Goal: Task Accomplishment & Management: Use online tool/utility

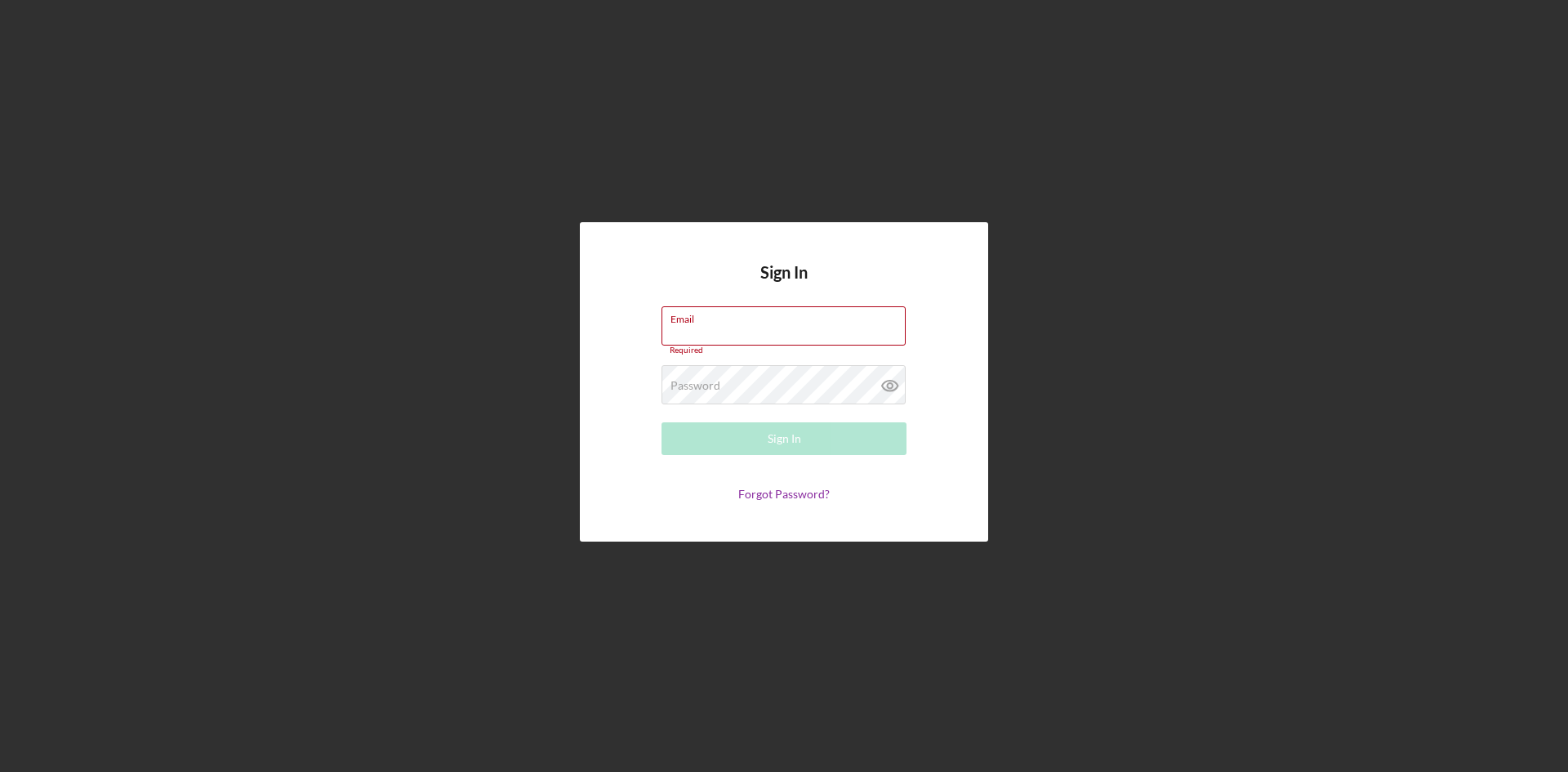
type input "[EMAIL_ADDRESS][DOMAIN_NAME]"
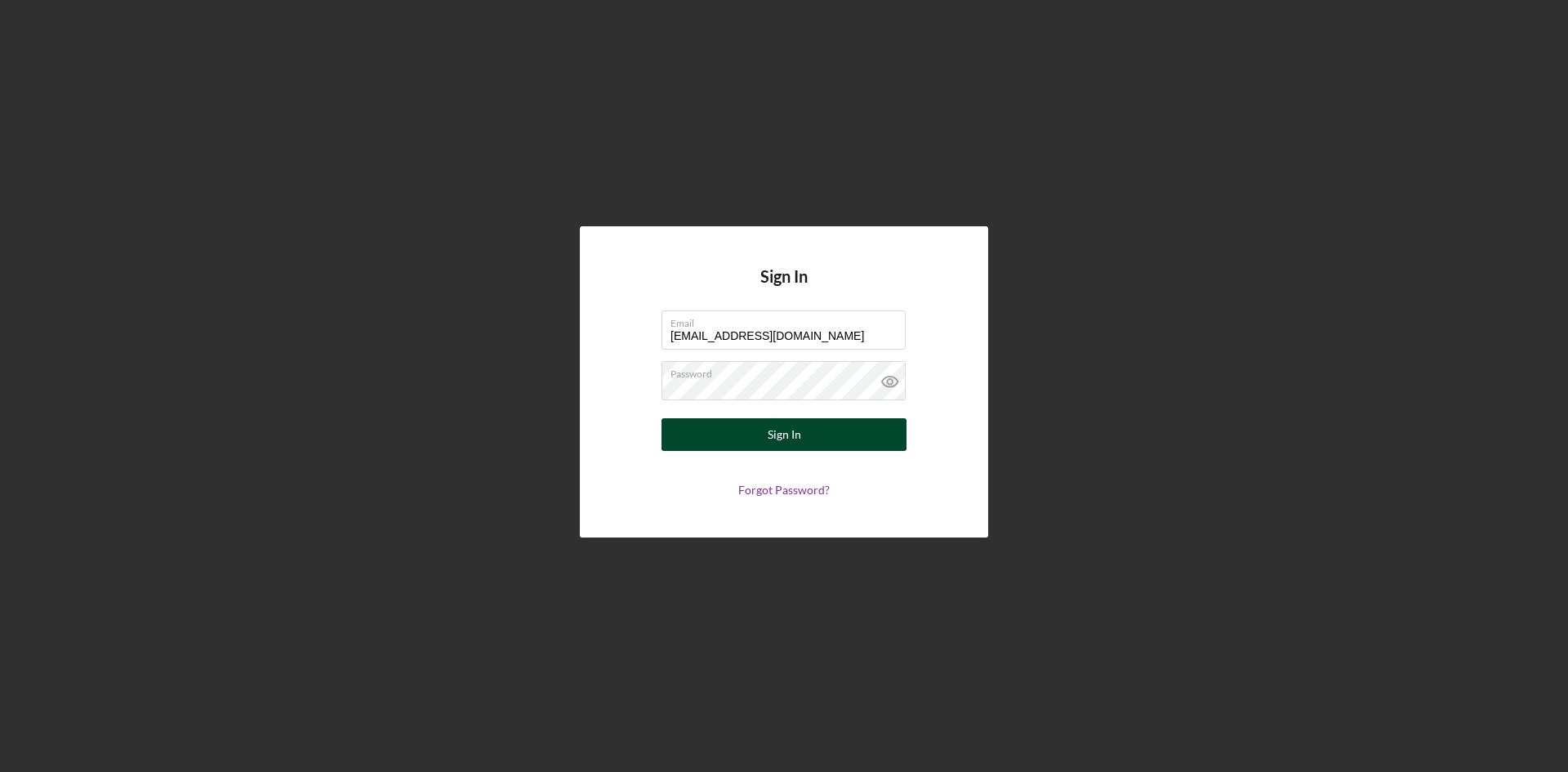
click at [863, 423] on button "Sign In" at bounding box center [783, 434] width 245 height 33
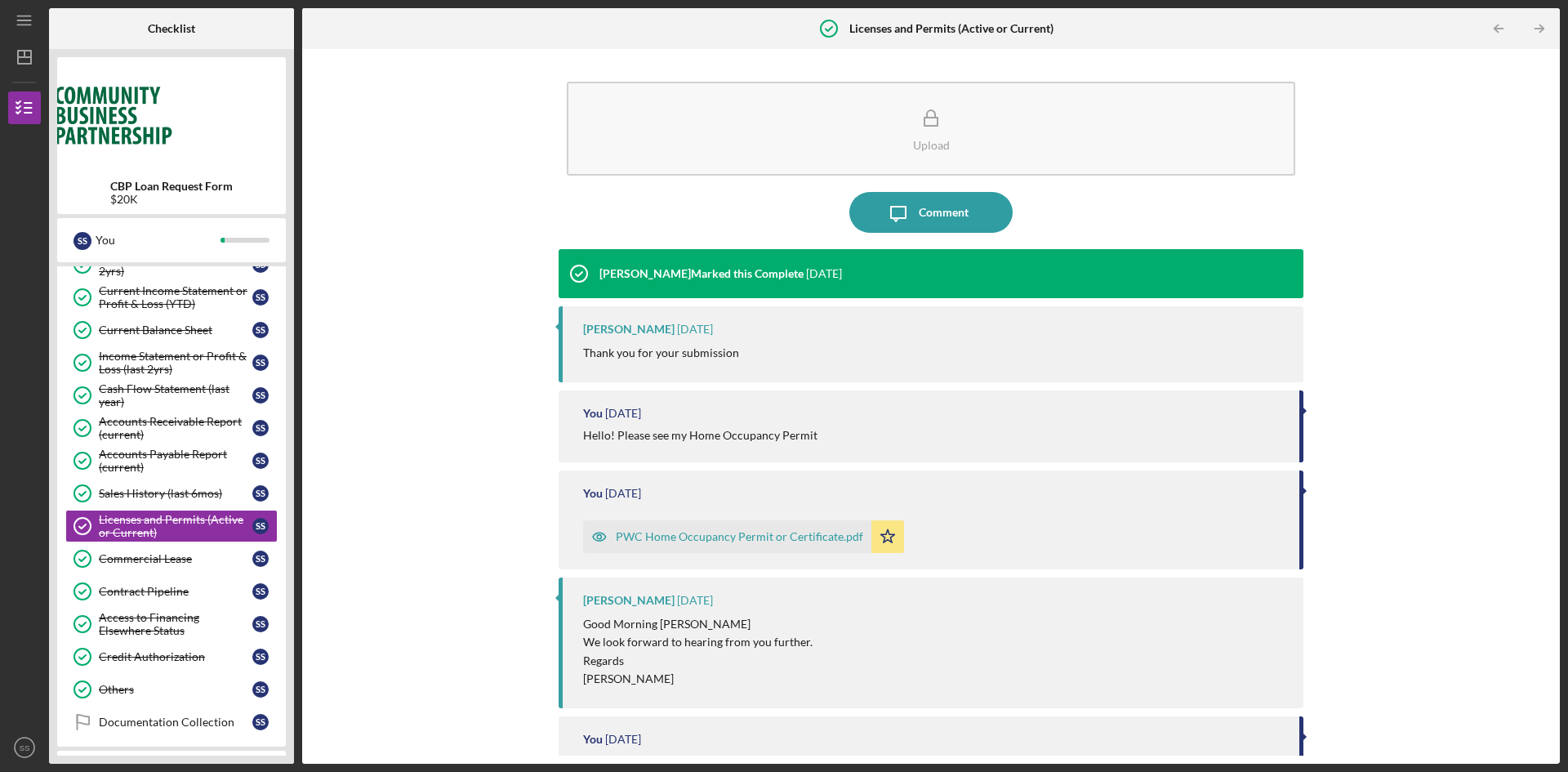
scroll to position [449, 0]
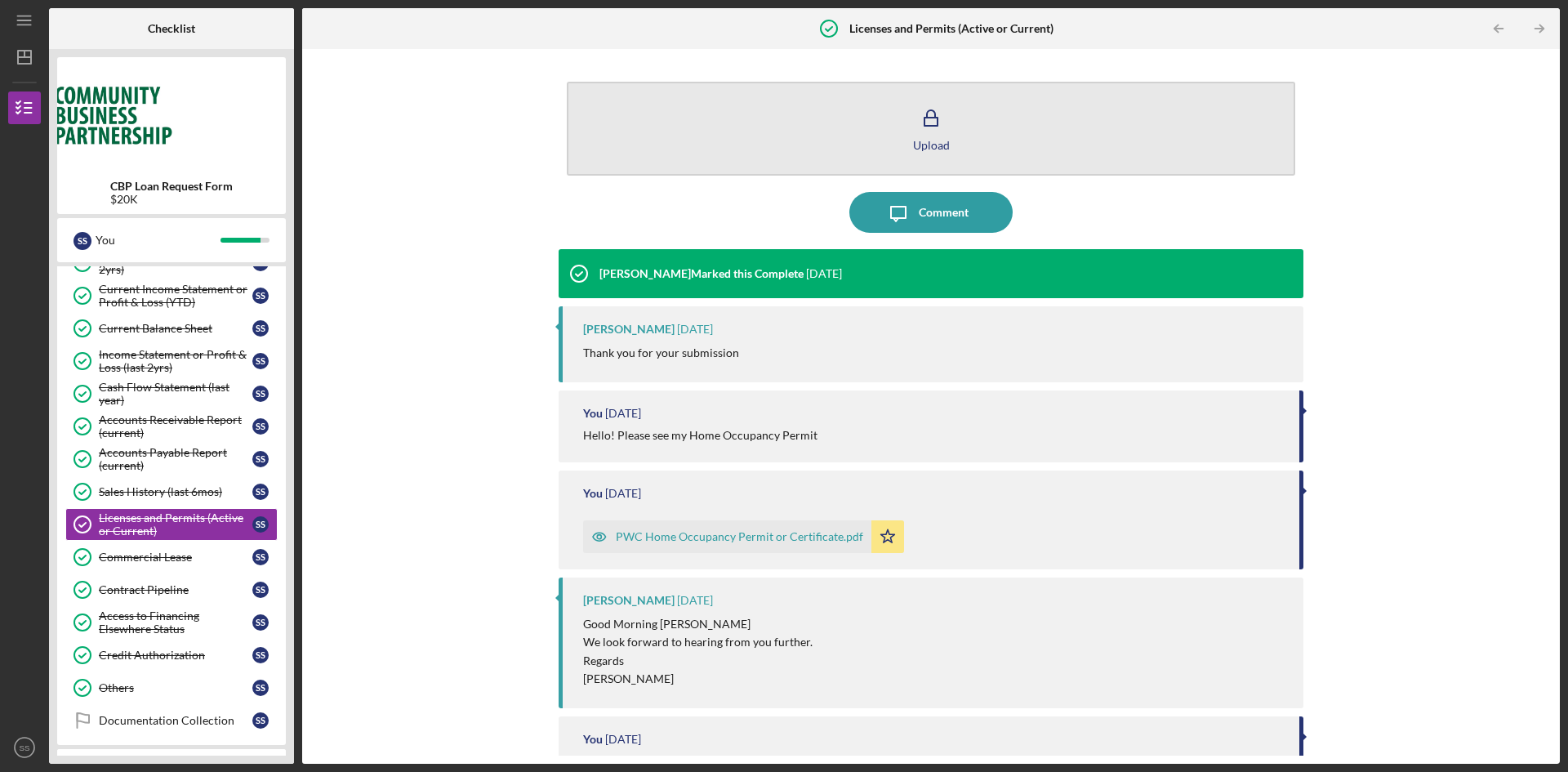
click at [934, 153] on button "Upload" at bounding box center [930, 128] width 728 height 94
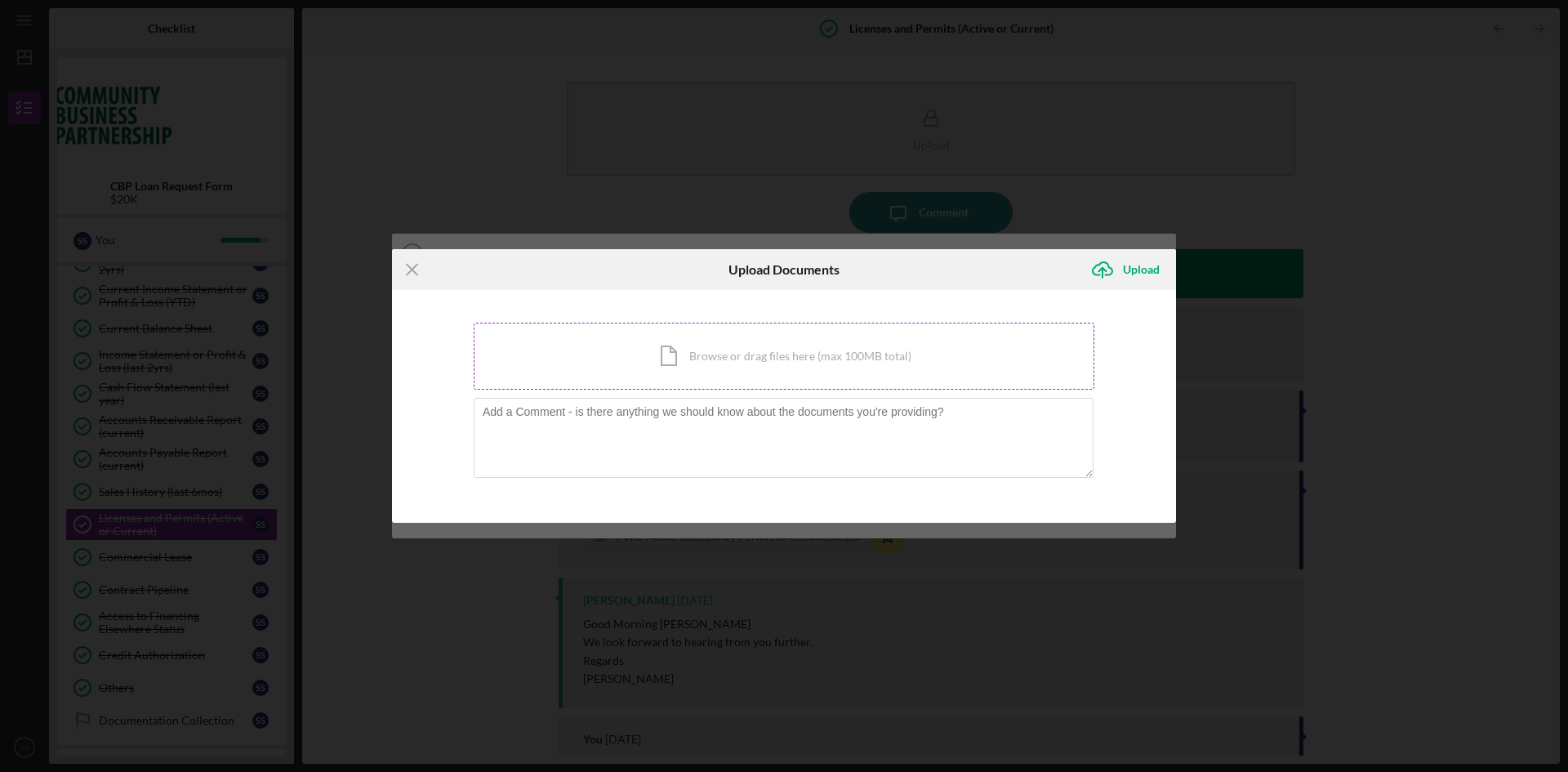
click at [832, 347] on div "Icon/Document Browse or drag files here (max 100MB total) Tap to choose files o…" at bounding box center [783, 356] width 620 height 67
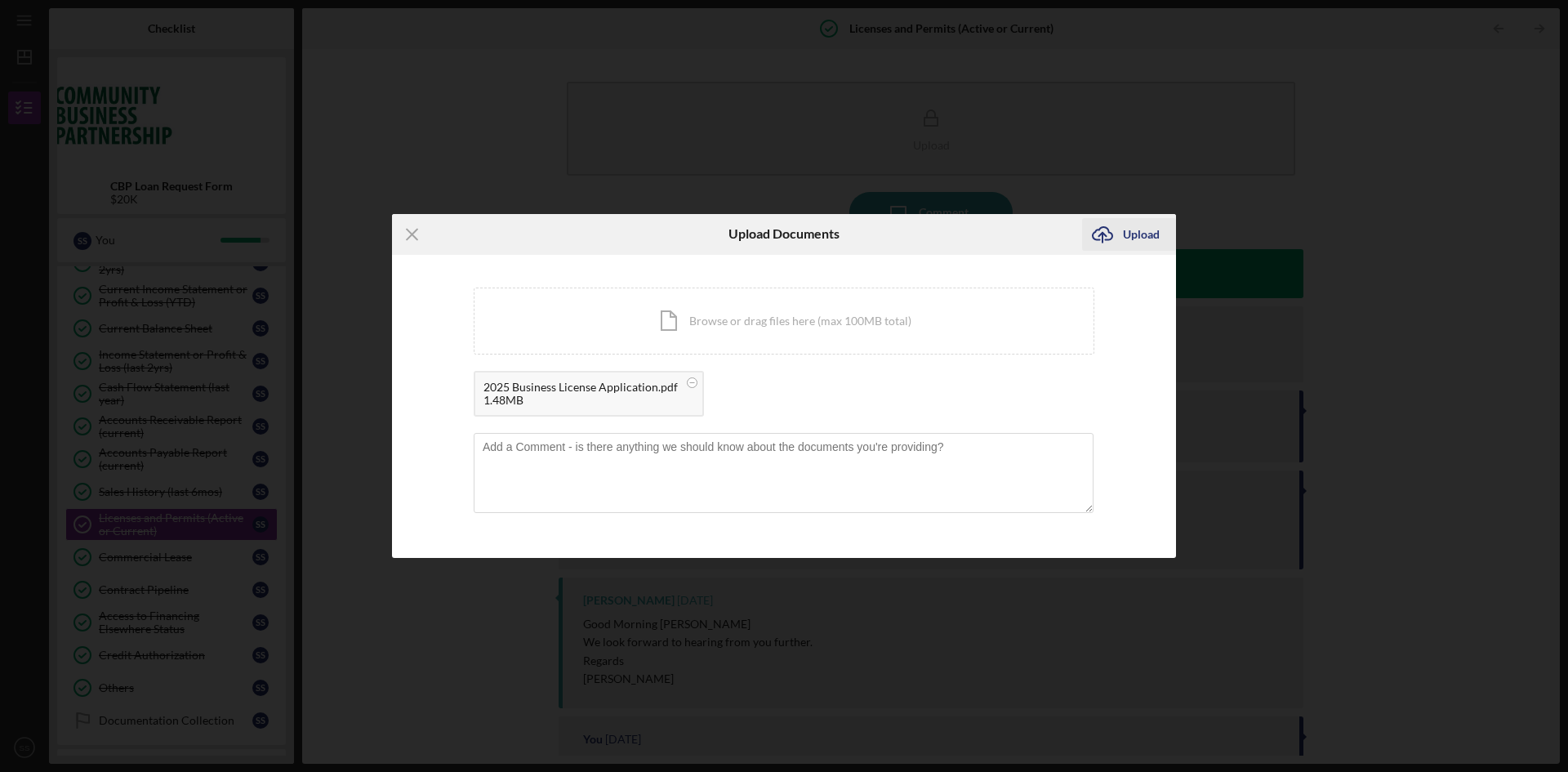
click at [1149, 241] on div "Upload" at bounding box center [1141, 233] width 37 height 33
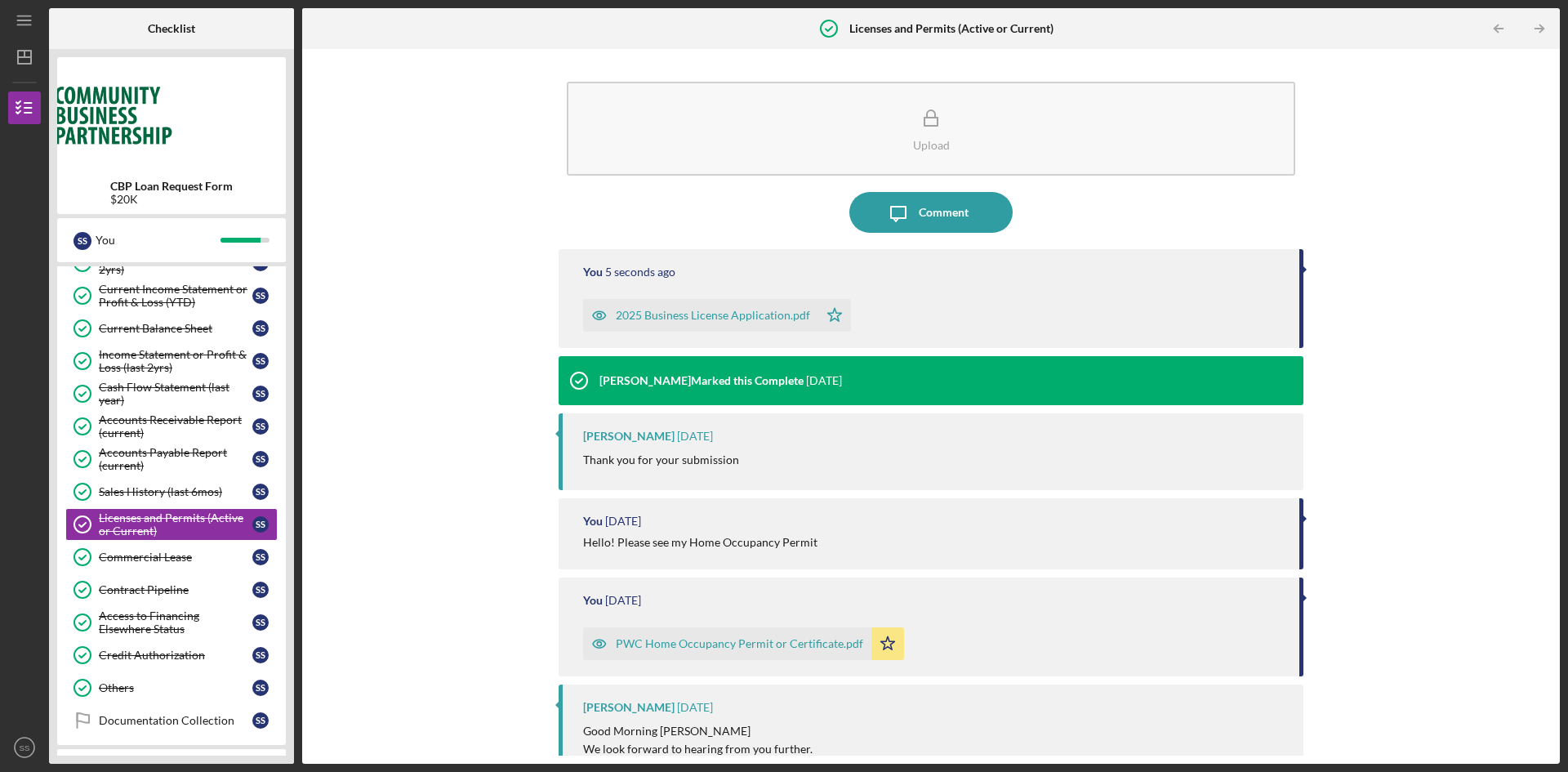
click at [702, 317] on div "2025 Business License Application.pdf" at bounding box center [712, 315] width 194 height 13
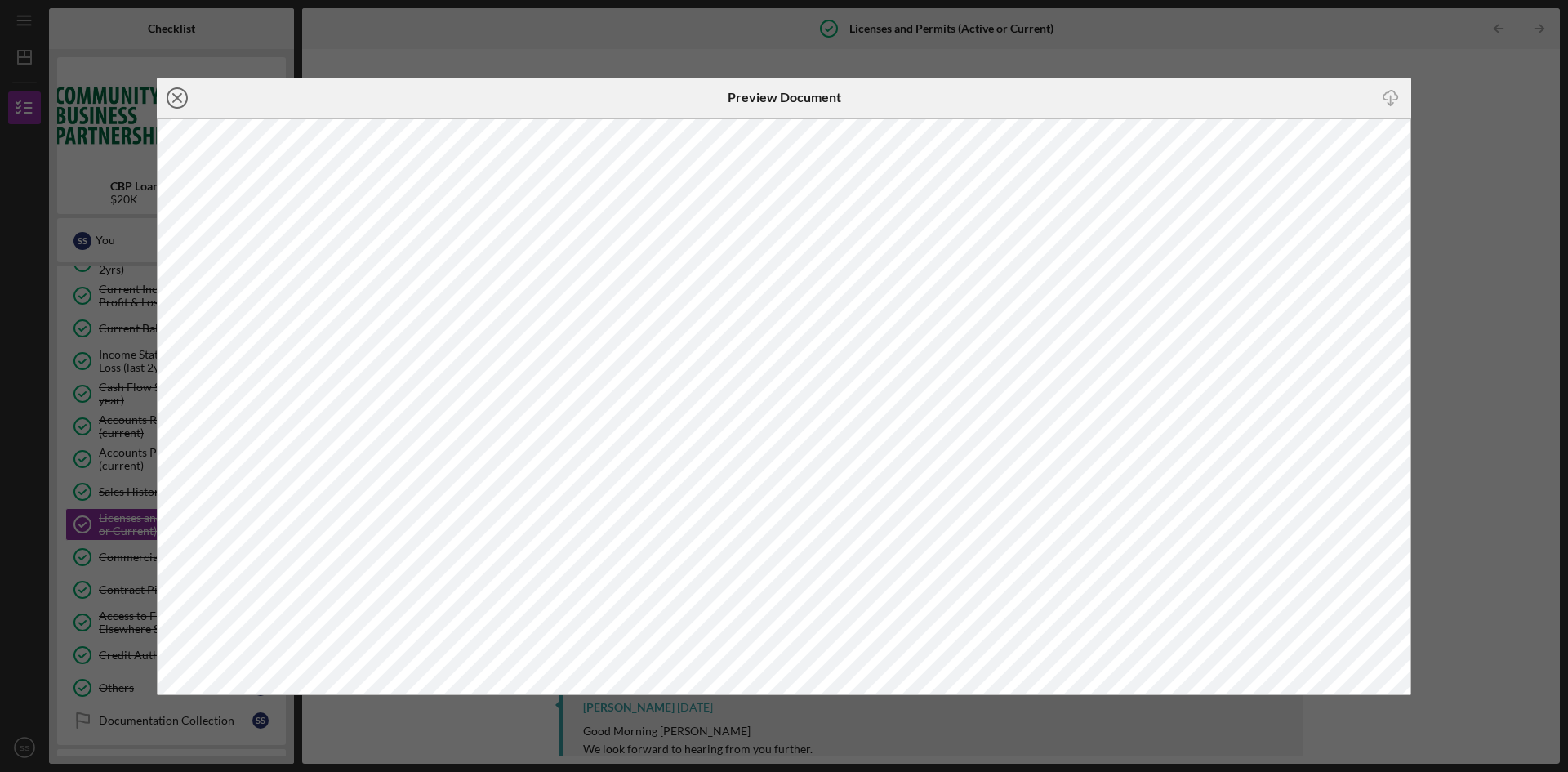
click at [176, 97] on line at bounding box center [177, 98] width 8 height 8
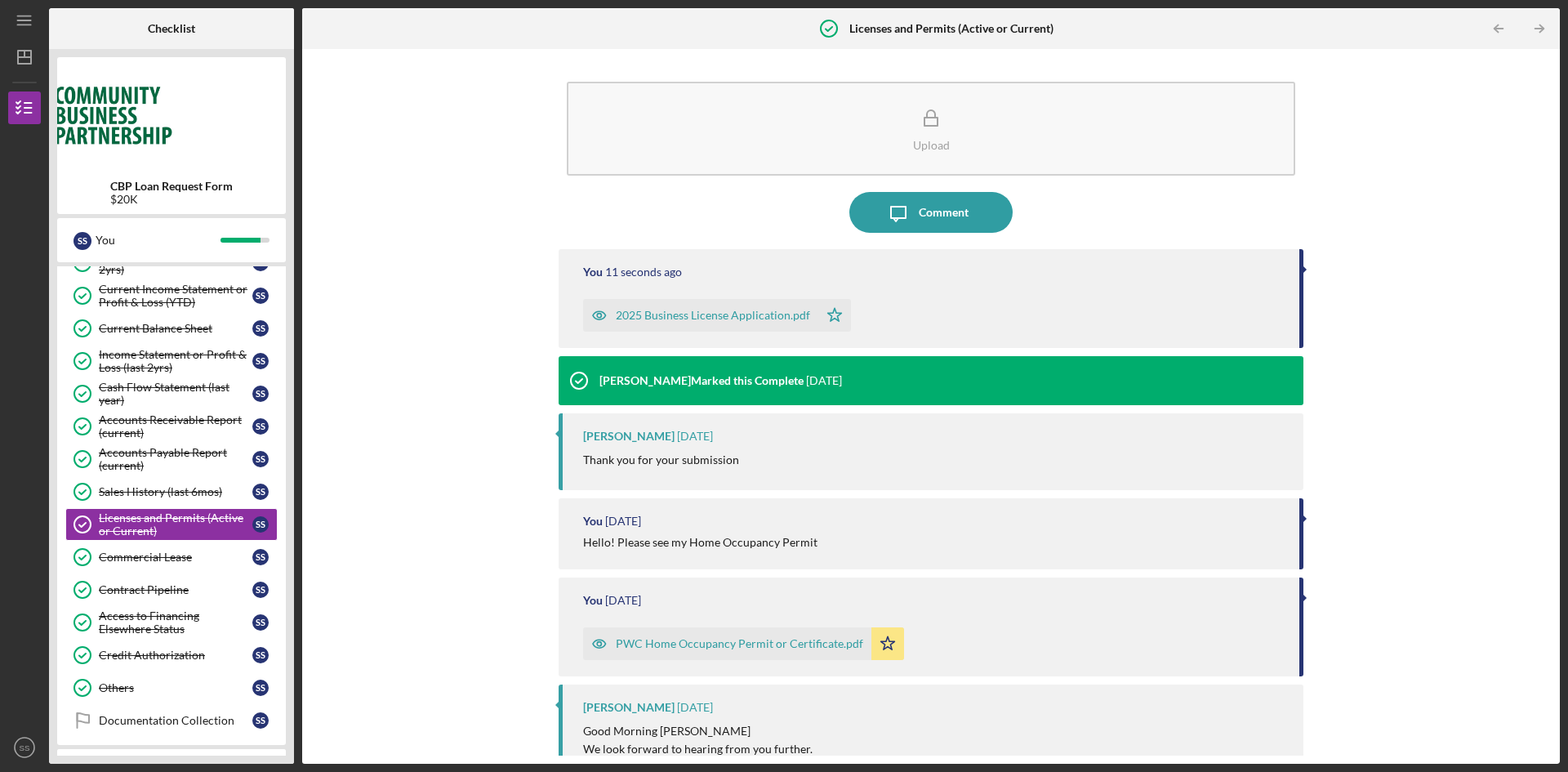
click at [779, 320] on div "2025 Business License Application.pdf" at bounding box center [712, 315] width 194 height 13
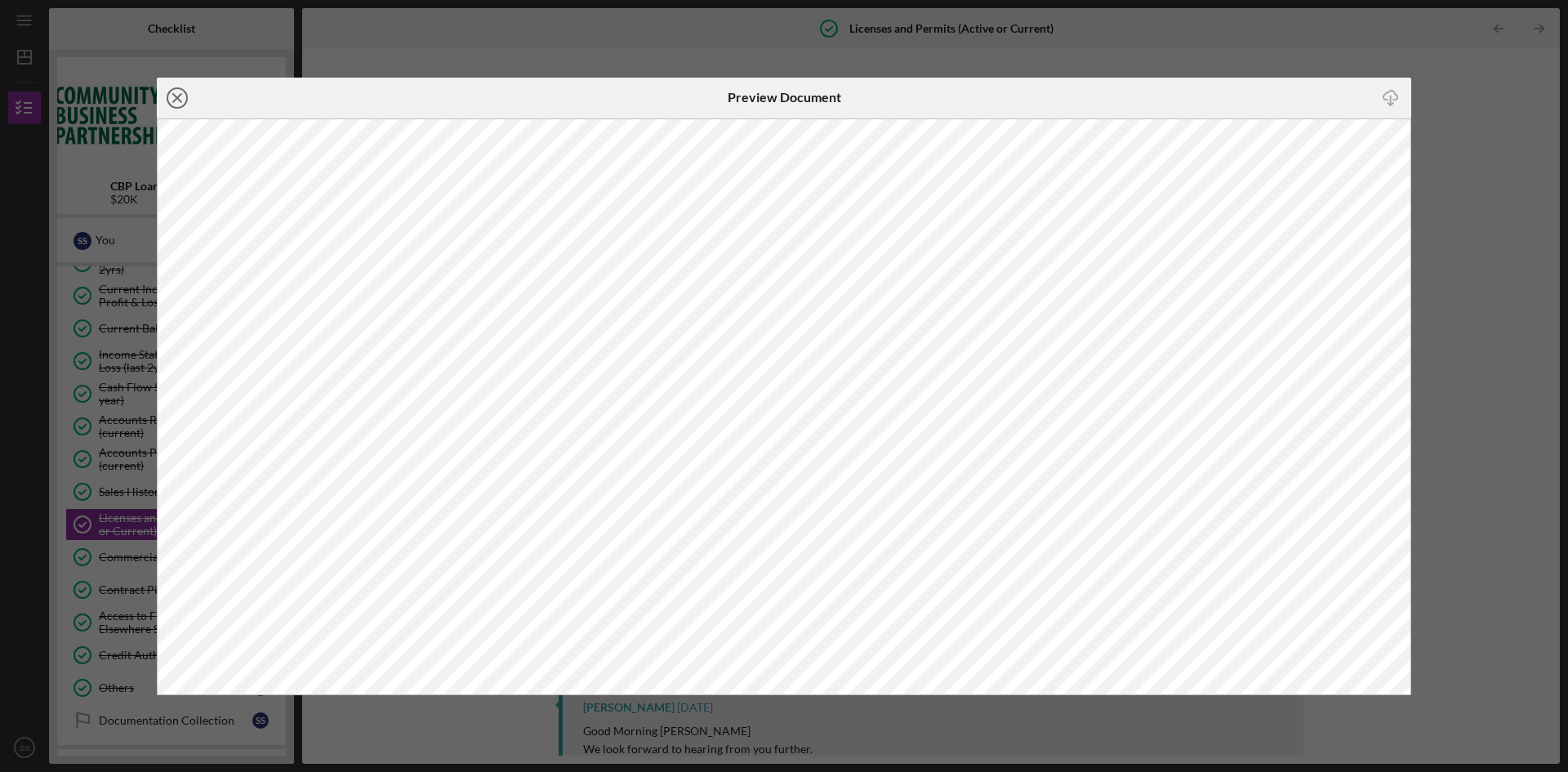
click at [175, 97] on icon "Icon/Close" at bounding box center [178, 98] width 41 height 41
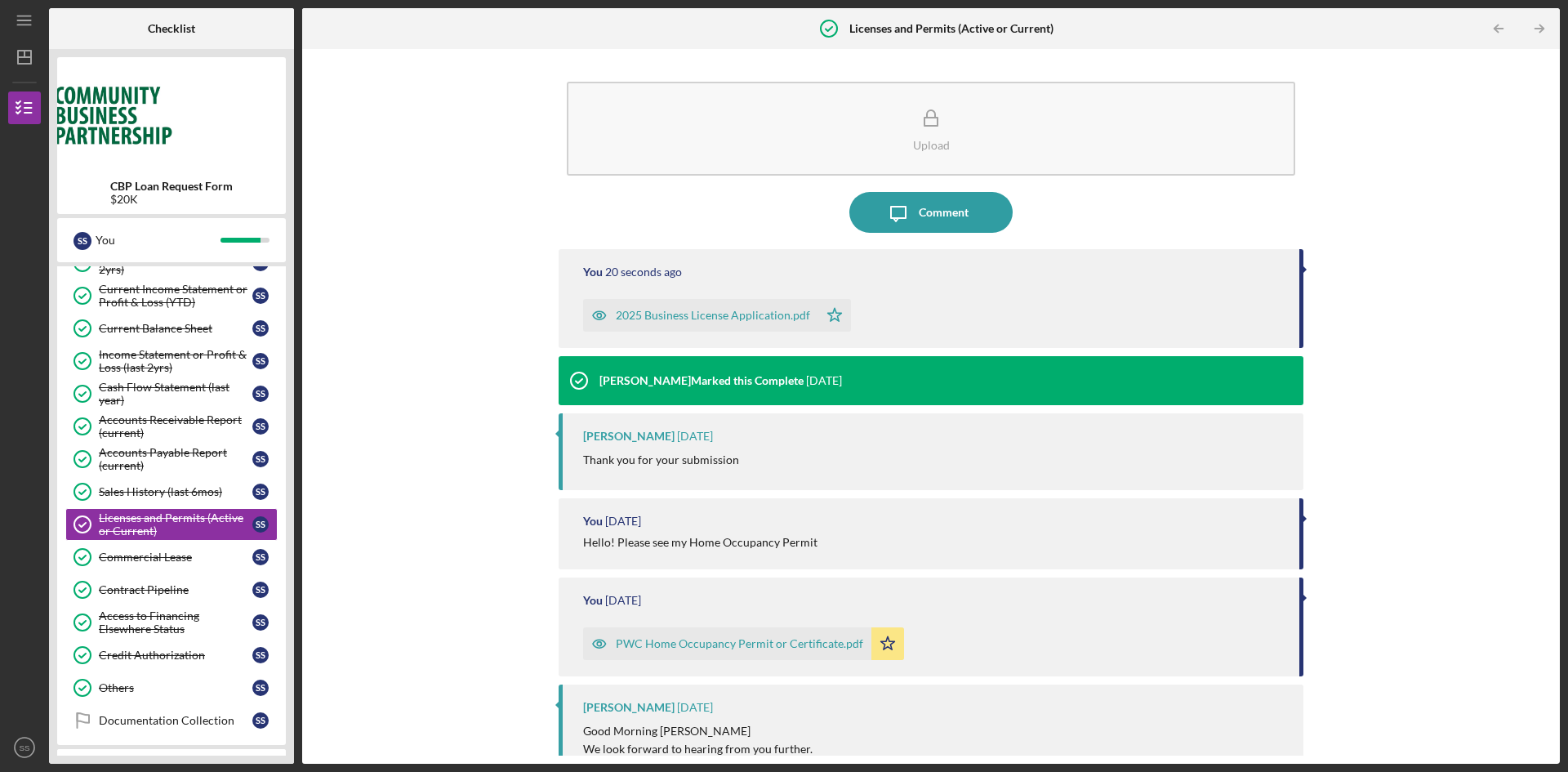
click at [720, 312] on div "2025 Business License Application.pdf" at bounding box center [712, 315] width 194 height 13
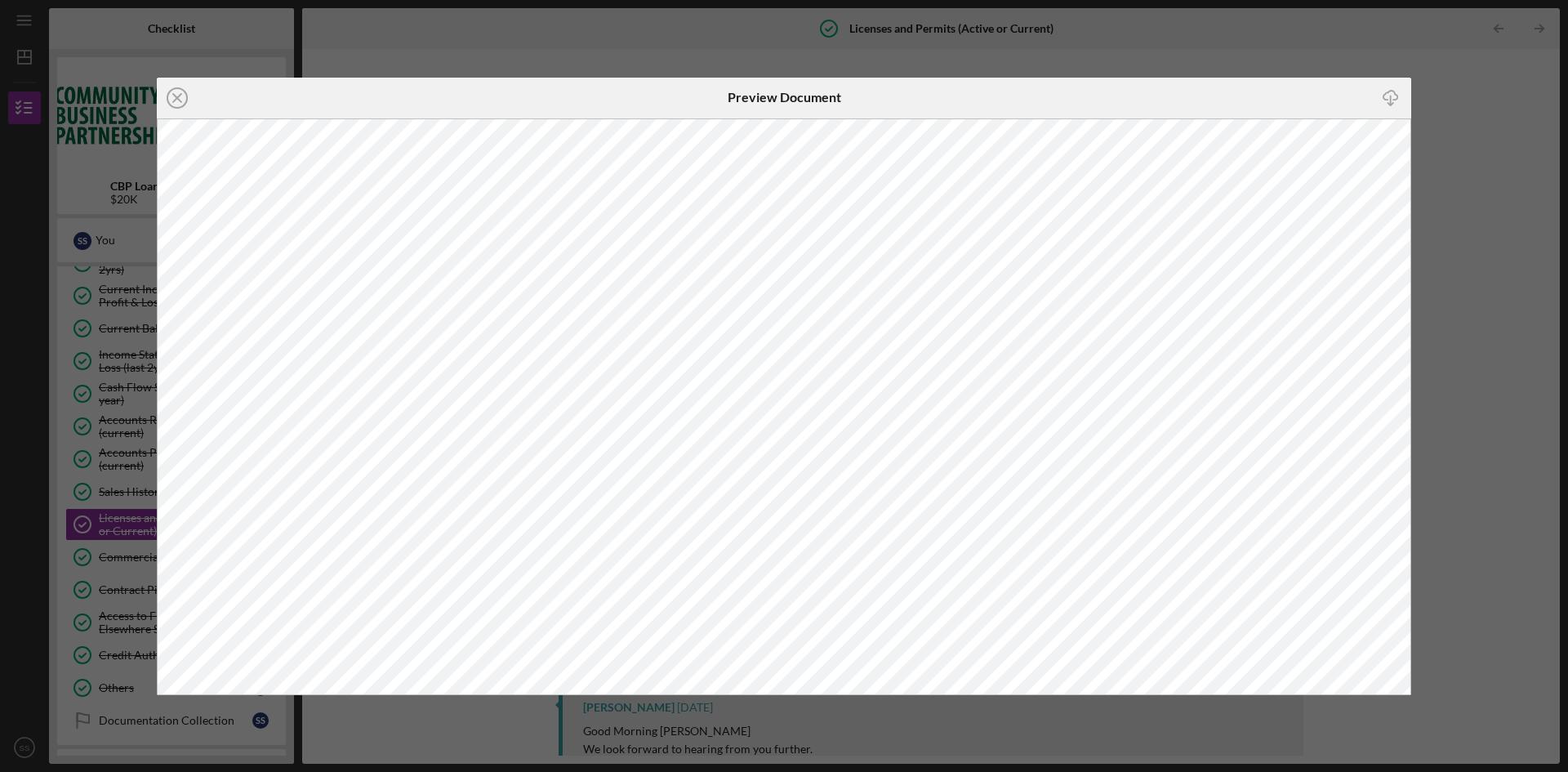
click at [173, 97] on icon "Icon/Close" at bounding box center [178, 98] width 41 height 41
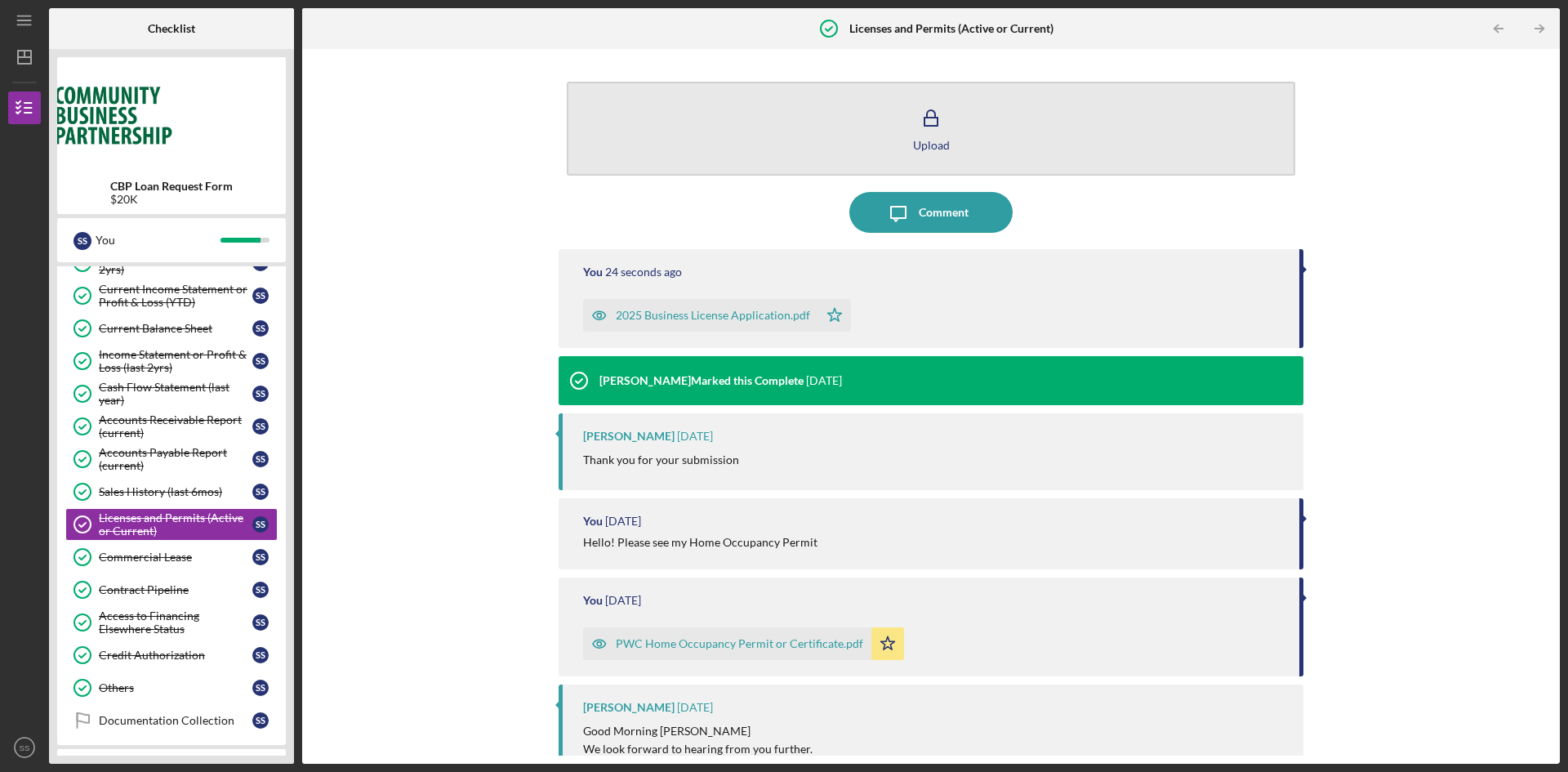
click at [936, 148] on div "Upload" at bounding box center [932, 144] width 37 height 12
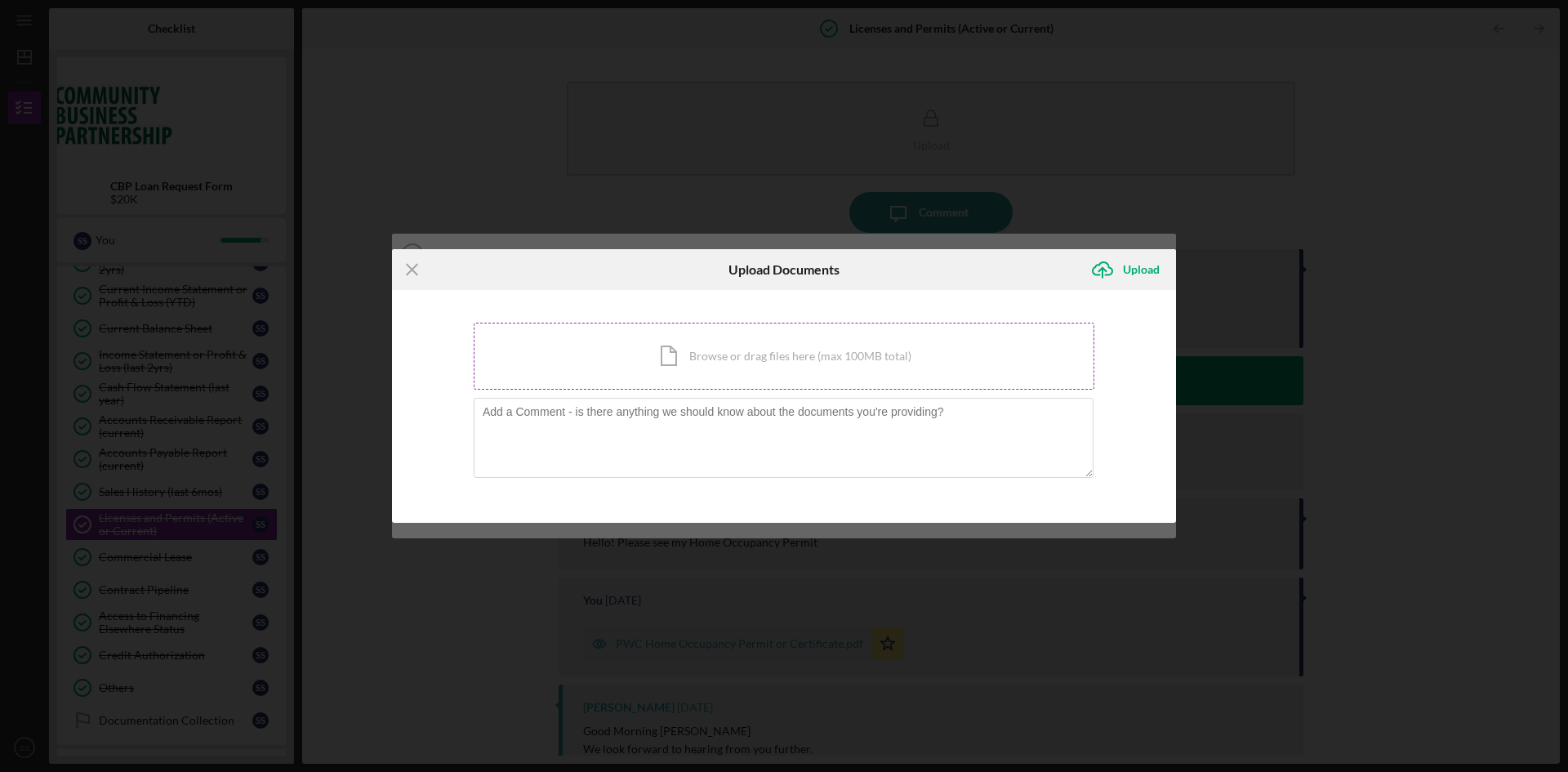
click at [706, 367] on div "Icon/Document Browse or drag files here (max 100MB total) Tap to choose files o…" at bounding box center [783, 356] width 620 height 67
click at [405, 273] on icon "Icon/Menu Close" at bounding box center [412, 270] width 41 height 41
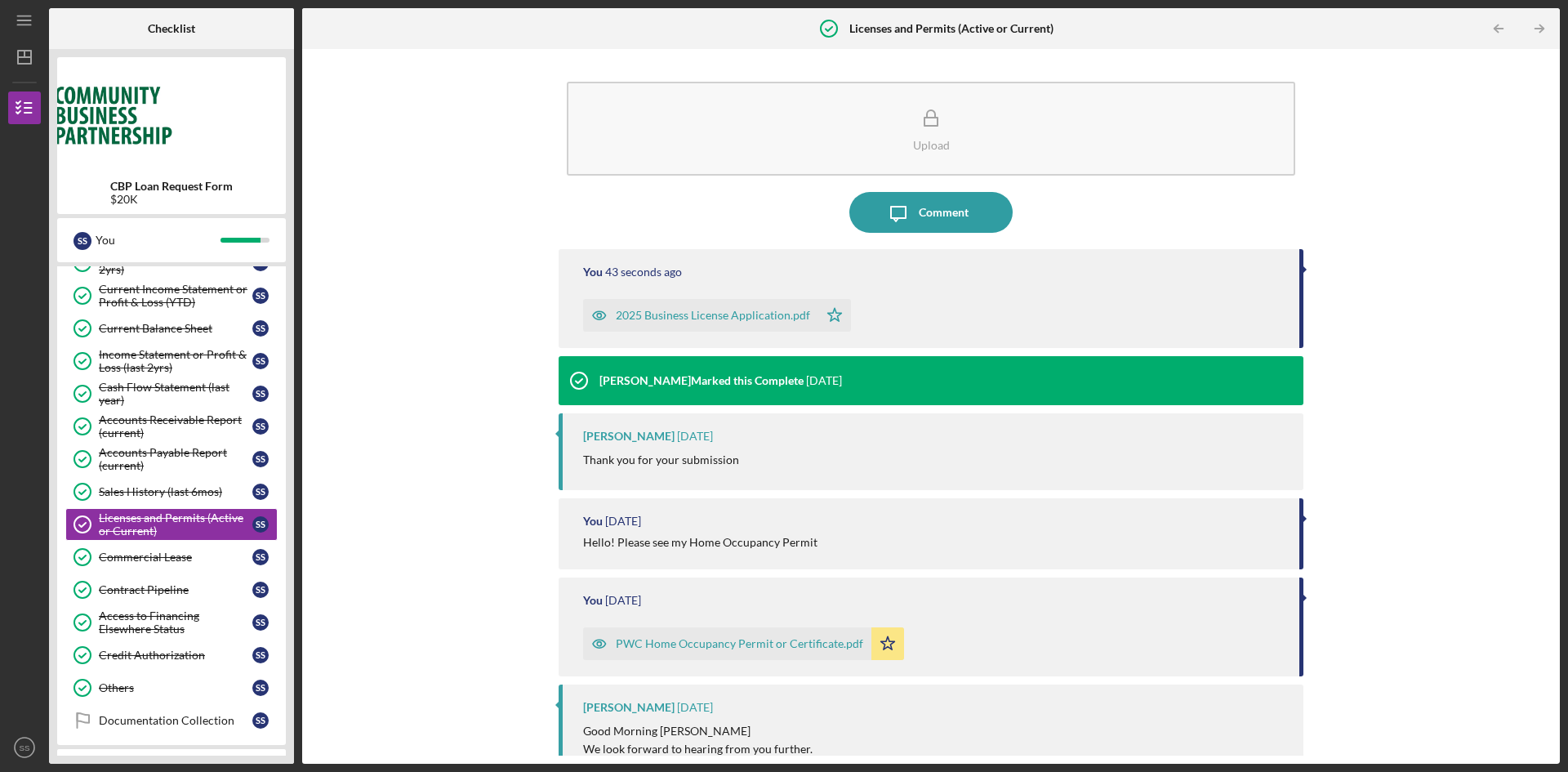
click at [746, 316] on div "2025 Business License Application.pdf" at bounding box center [712, 315] width 194 height 13
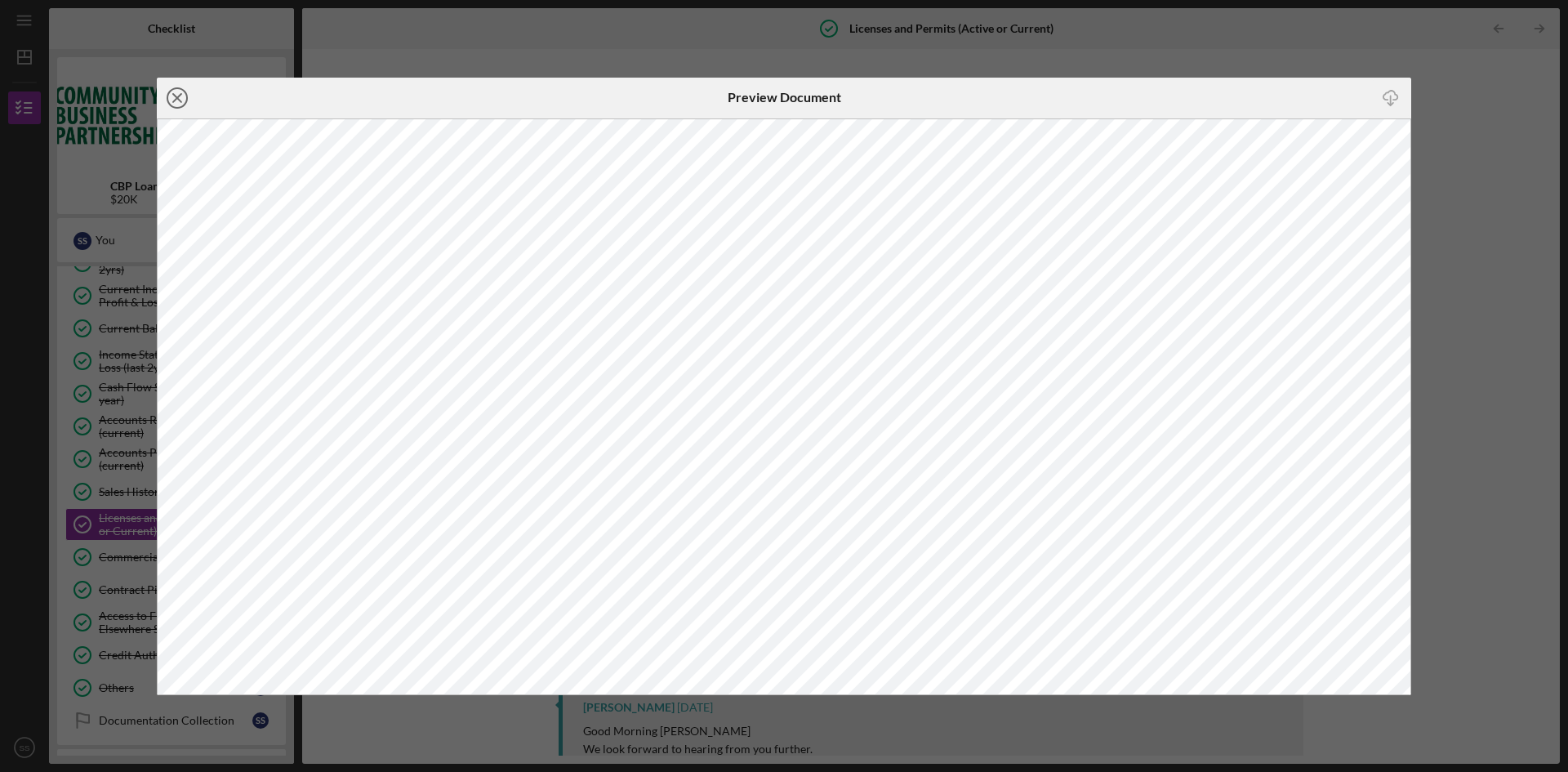
click at [170, 97] on icon "Icon/Close" at bounding box center [178, 98] width 41 height 41
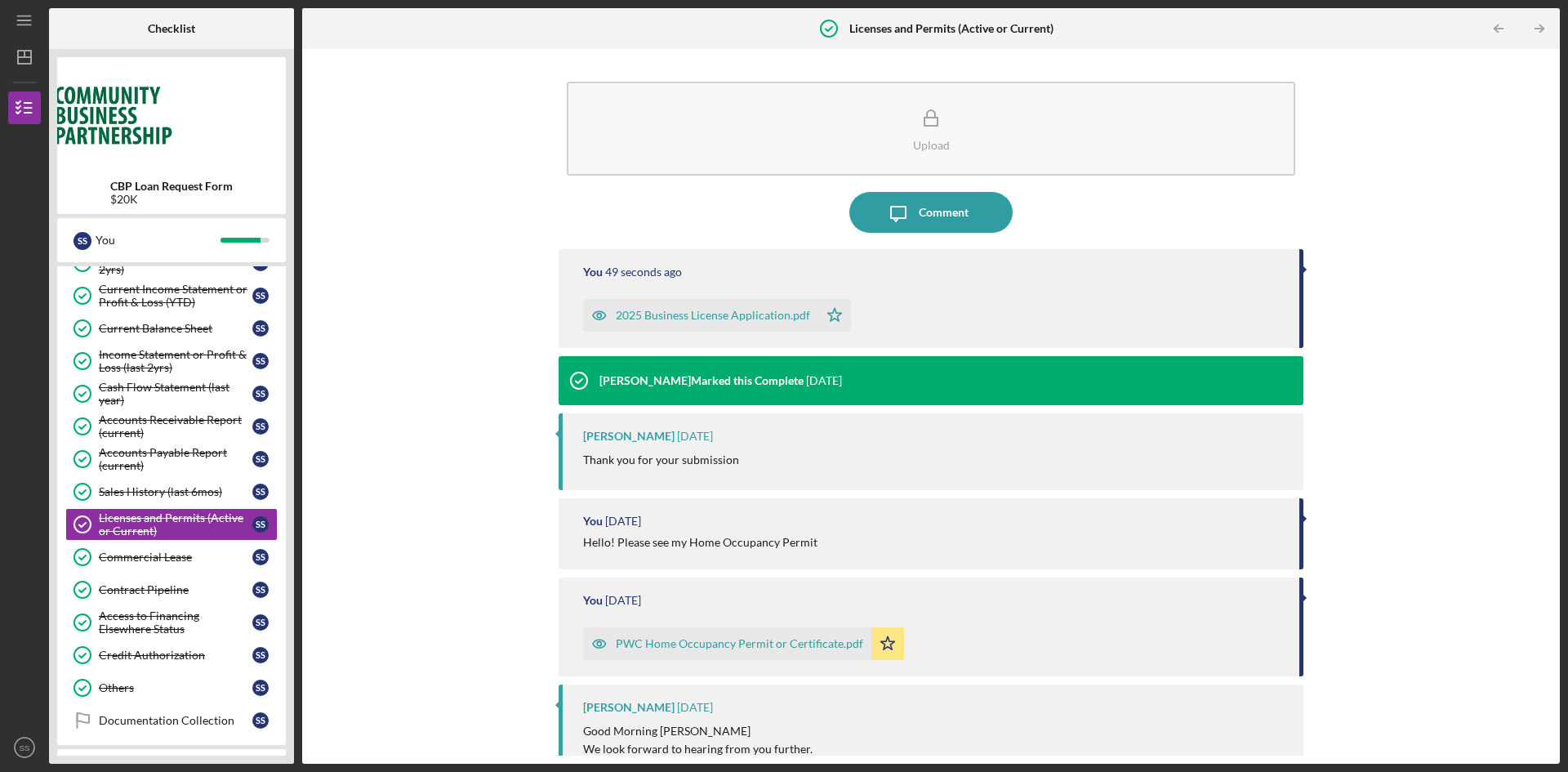
click at [599, 314] on icon "button" at bounding box center [599, 315] width 4 height 4
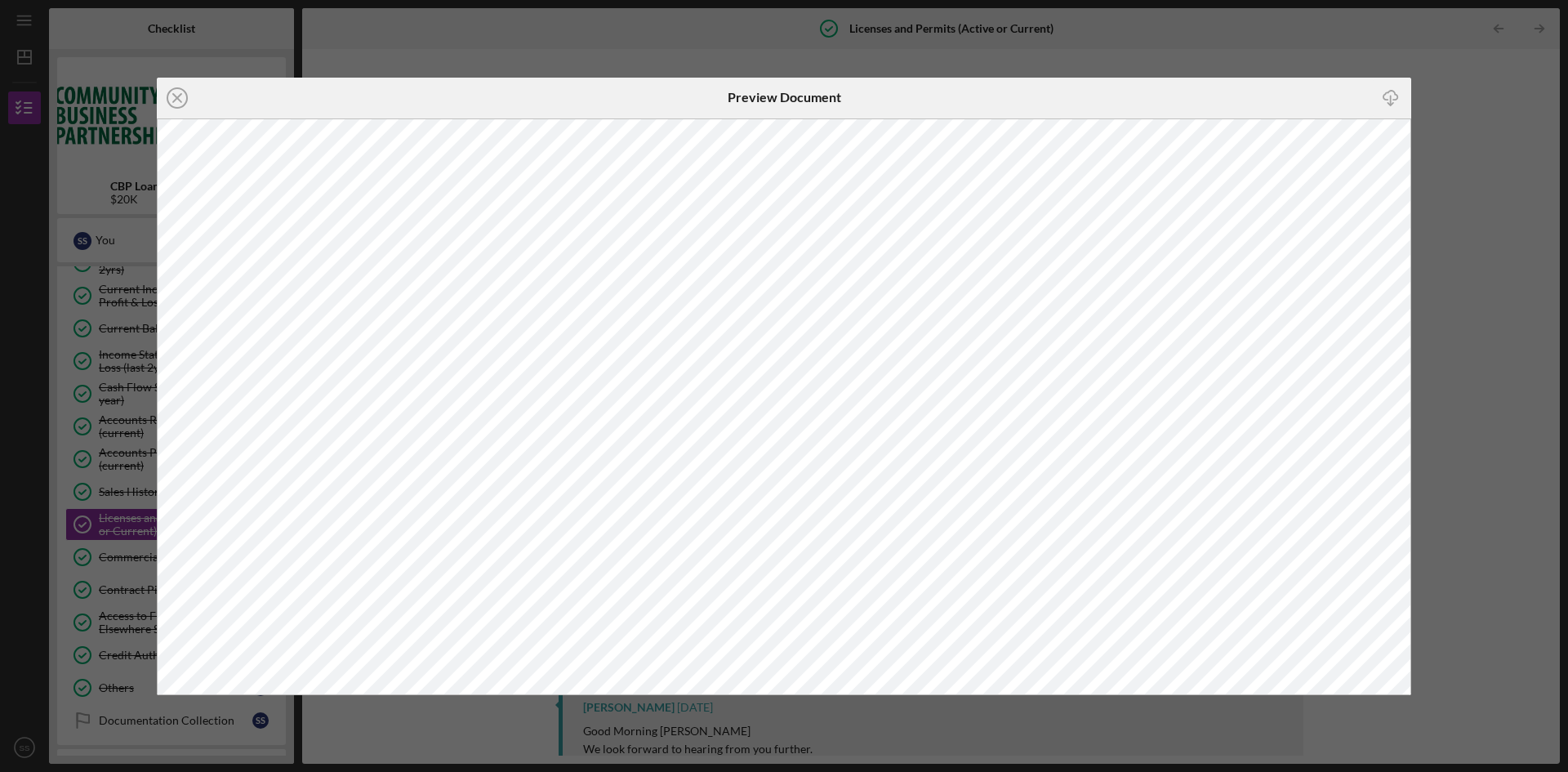
click at [178, 96] on icon "Icon/Close" at bounding box center [178, 98] width 41 height 41
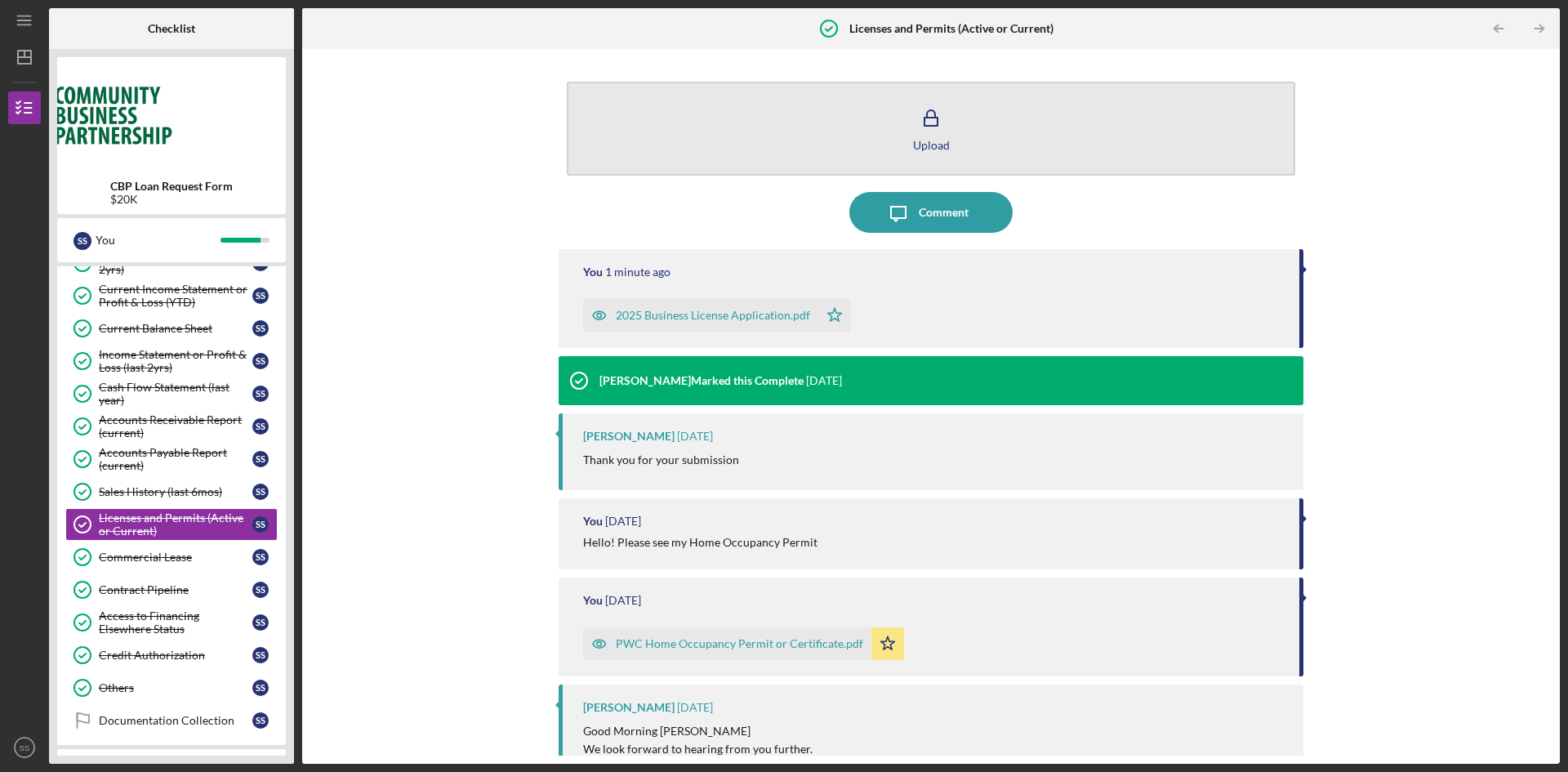
click at [920, 148] on div "Upload" at bounding box center [932, 144] width 37 height 12
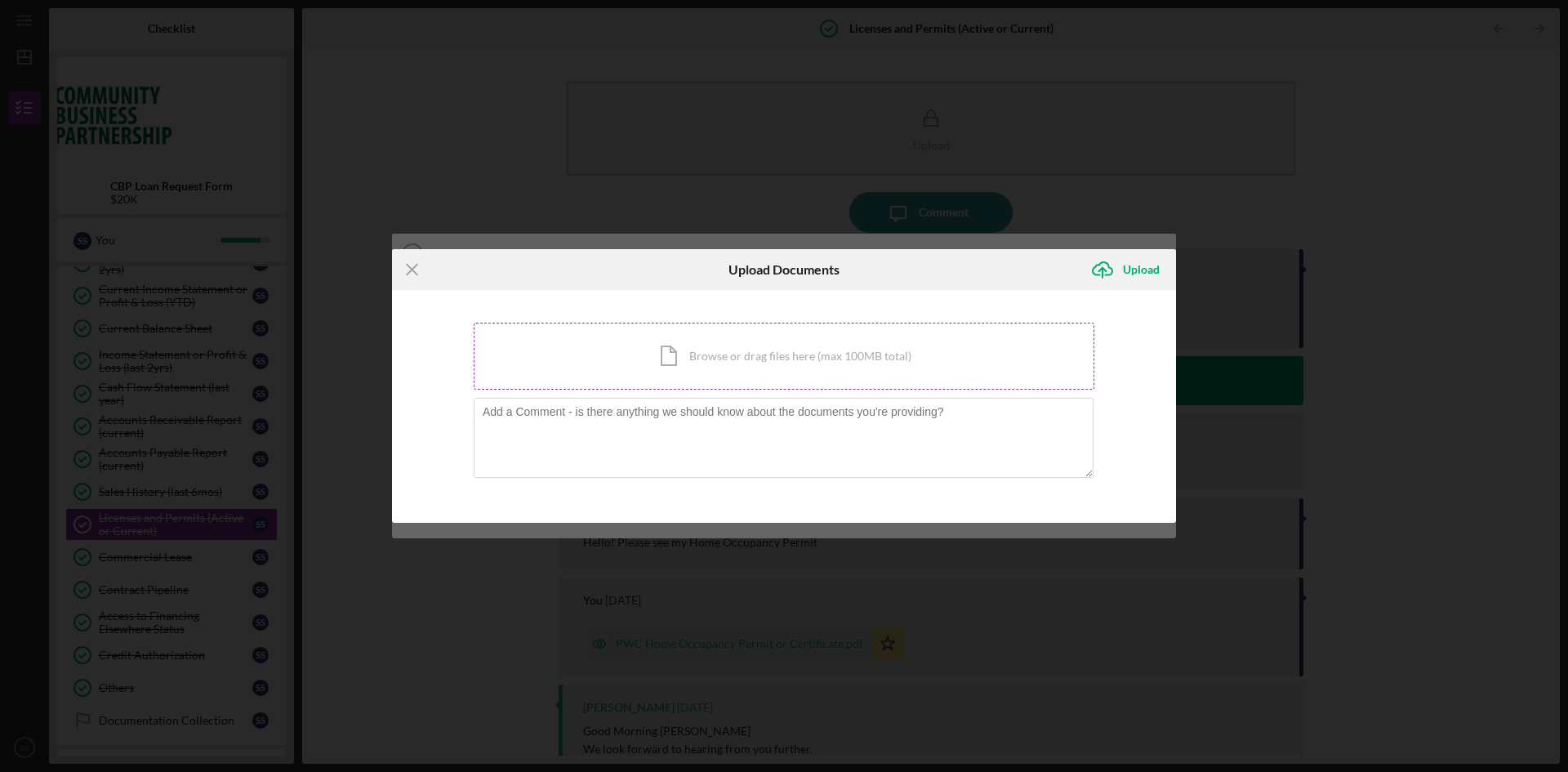
click at [793, 370] on div "Icon/Document Browse or drag files here (max 100MB total) Tap to choose files o…" at bounding box center [783, 356] width 620 height 67
click at [407, 269] on icon "Icon/Menu Close" at bounding box center [412, 270] width 41 height 41
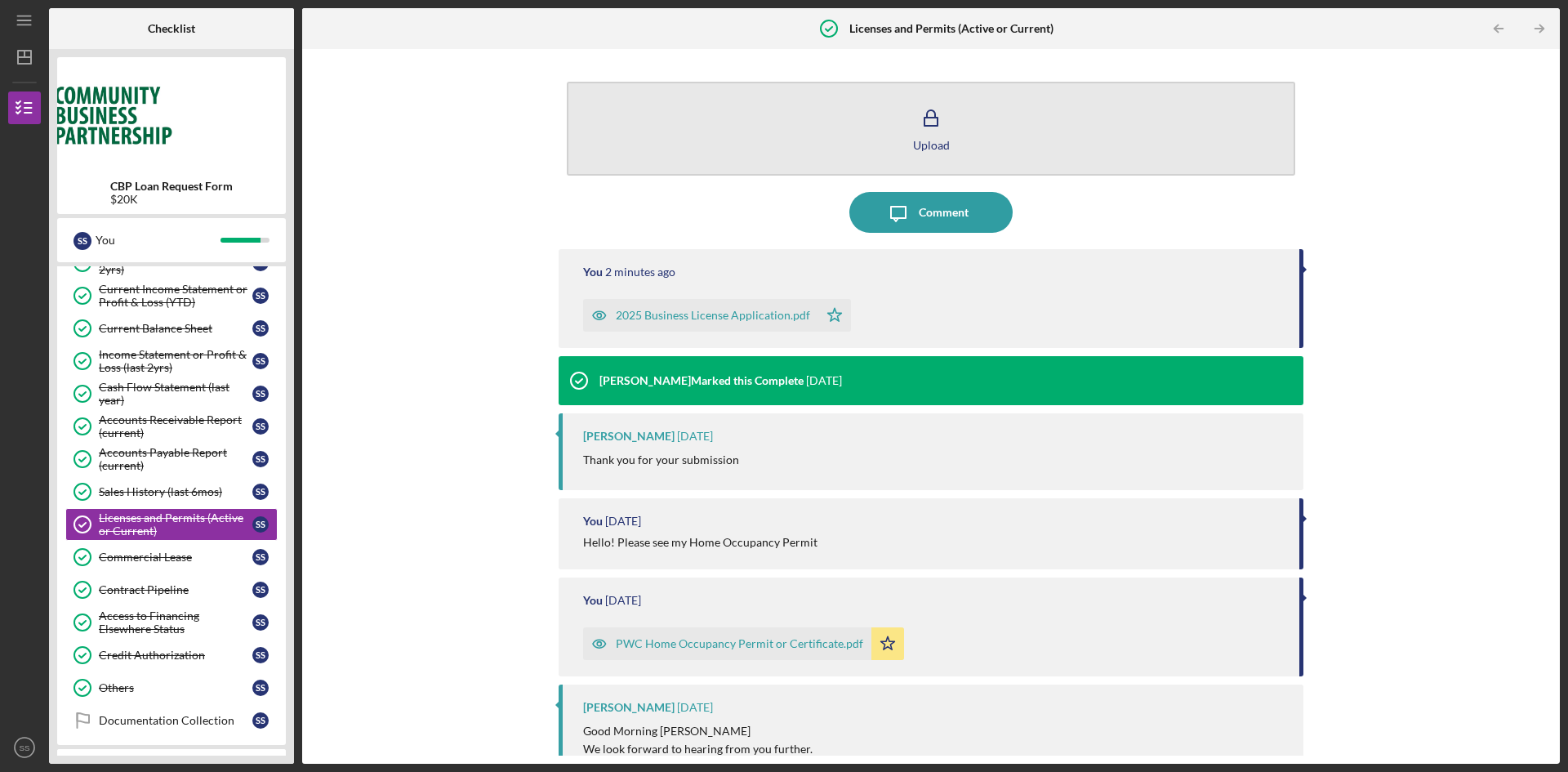
click at [931, 140] on div "Upload" at bounding box center [932, 144] width 37 height 12
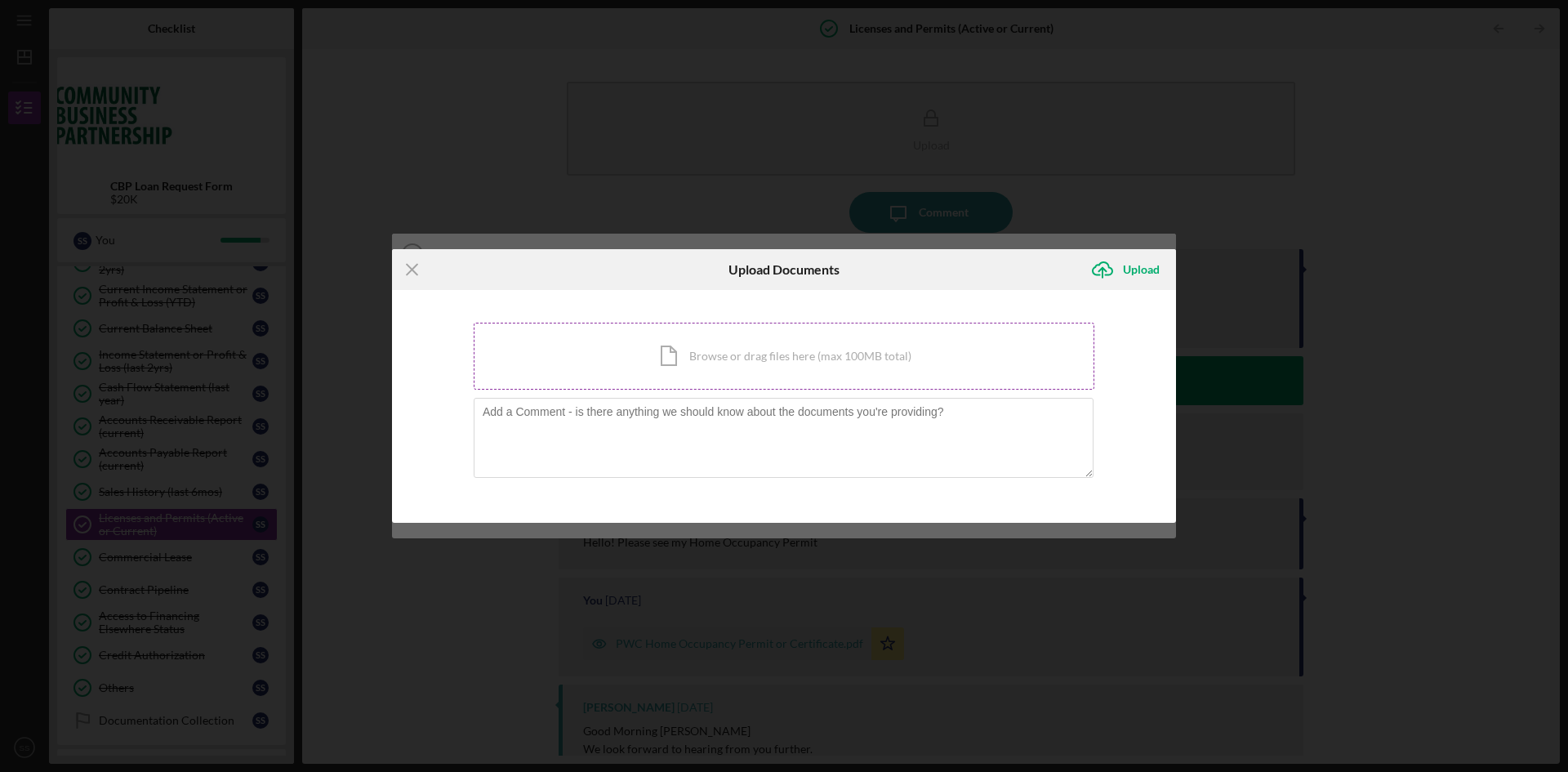
click at [798, 350] on div "Icon/Document Browse or drag files here (max 100MB total) Tap to choose files o…" at bounding box center [783, 356] width 620 height 67
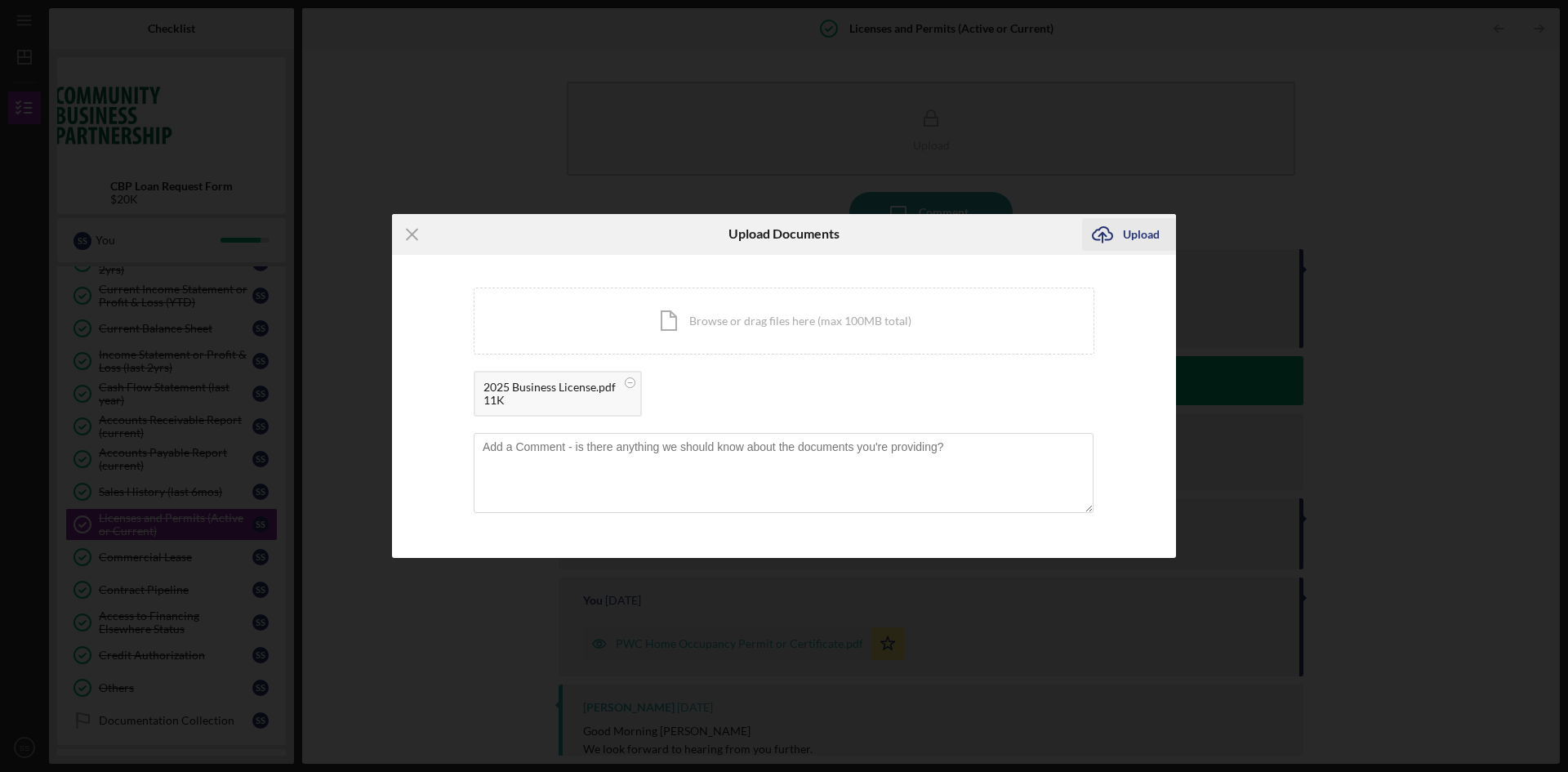
click at [1139, 232] on div "Upload" at bounding box center [1141, 233] width 37 height 33
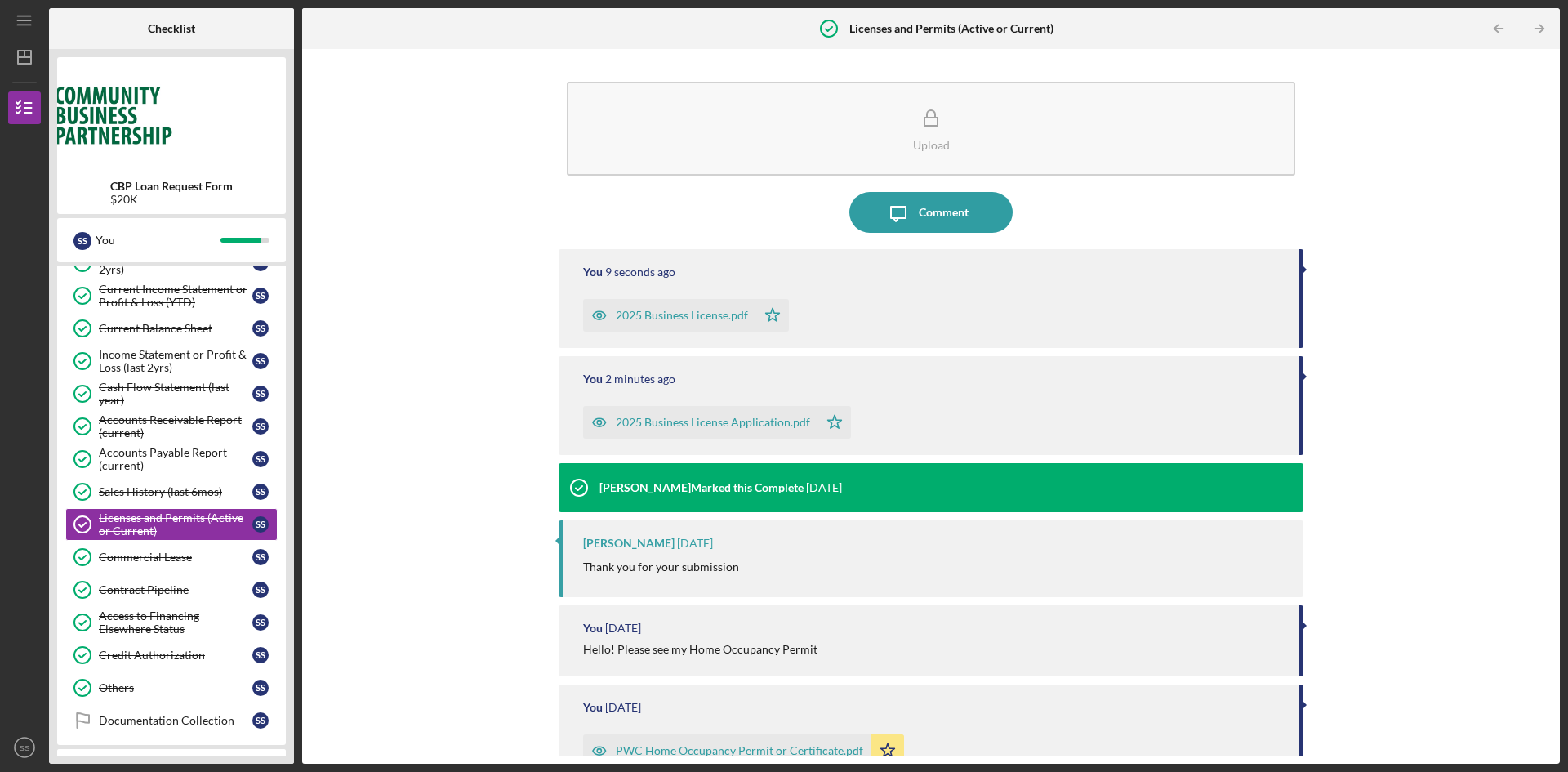
drag, startPoint x: 722, startPoint y: 428, endPoint x: 692, endPoint y: 379, distance: 57.5
click at [692, 379] on div "You 2 minutes ago" at bounding box center [933, 379] width 699 height 13
click at [931, 215] on div "Comment" at bounding box center [944, 212] width 50 height 41
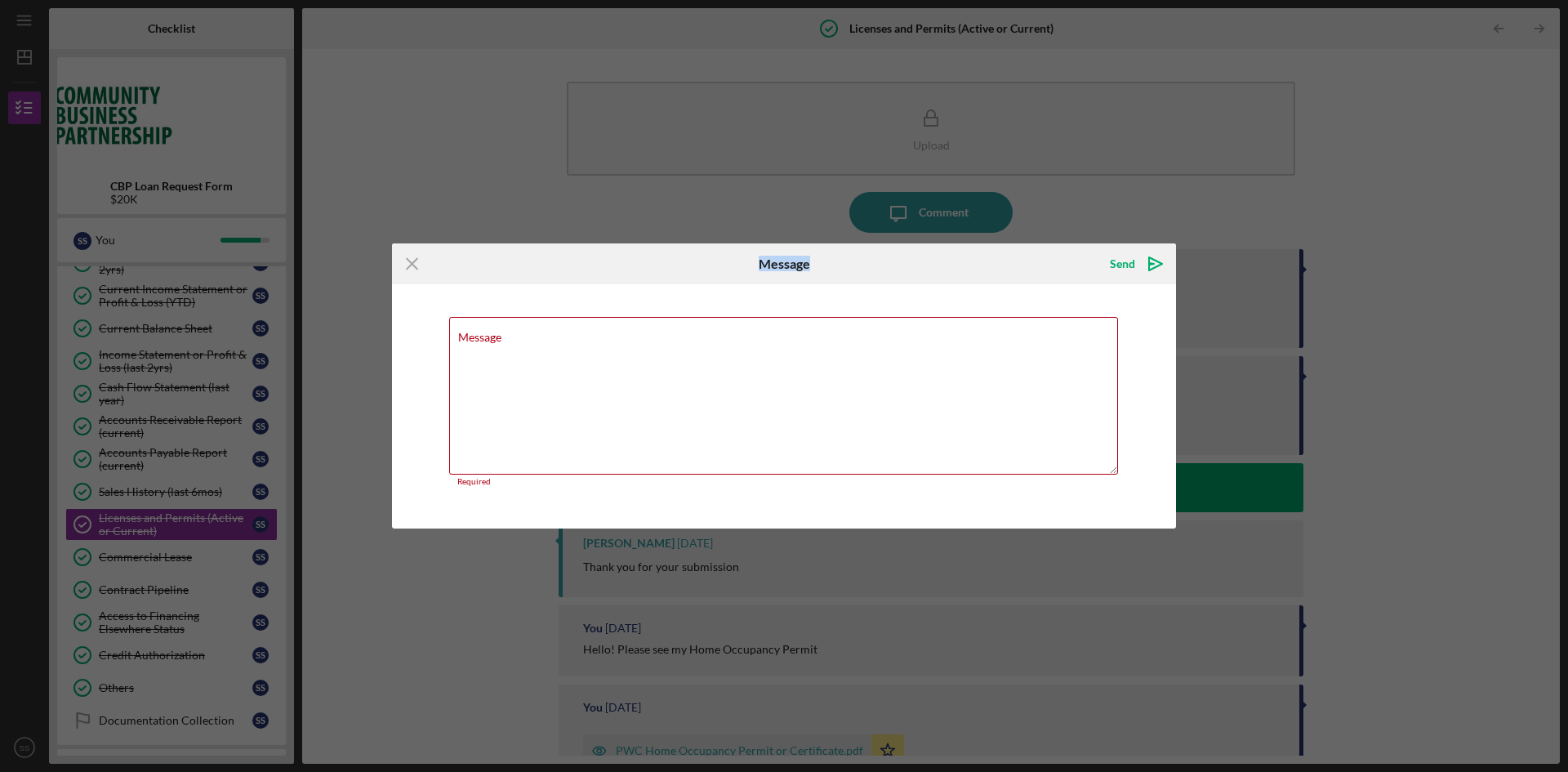
drag, startPoint x: 614, startPoint y: 262, endPoint x: 822, endPoint y: 271, distance: 208.2
click at [823, 271] on div "Icon/Menu Close Message Send Icon/icon-invite-send" at bounding box center [783, 264] width 784 height 41
click at [547, 368] on textarea "Message" at bounding box center [783, 395] width 669 height 157
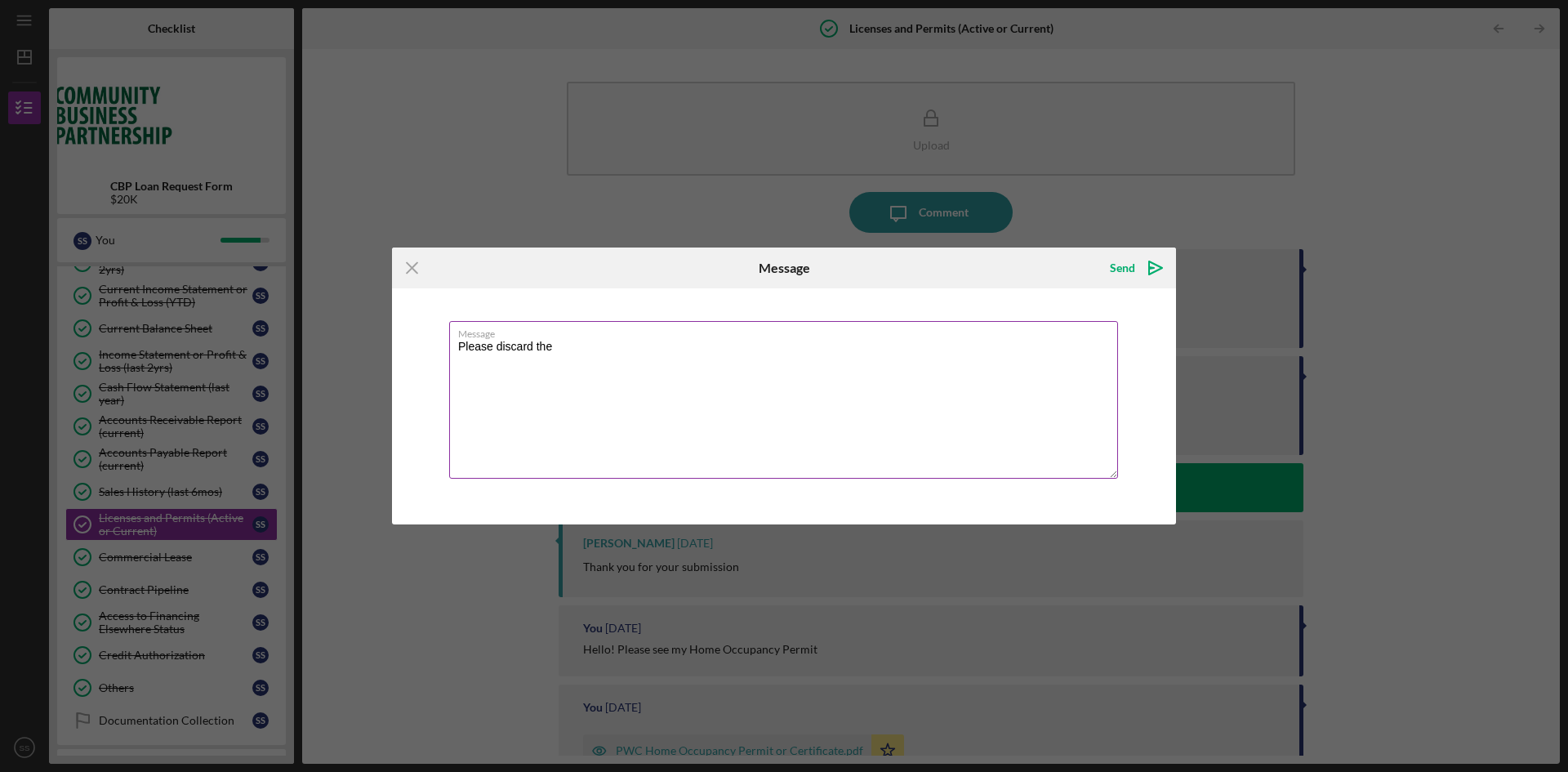
click at [578, 352] on textarea "Please discard the" at bounding box center [783, 399] width 669 height 157
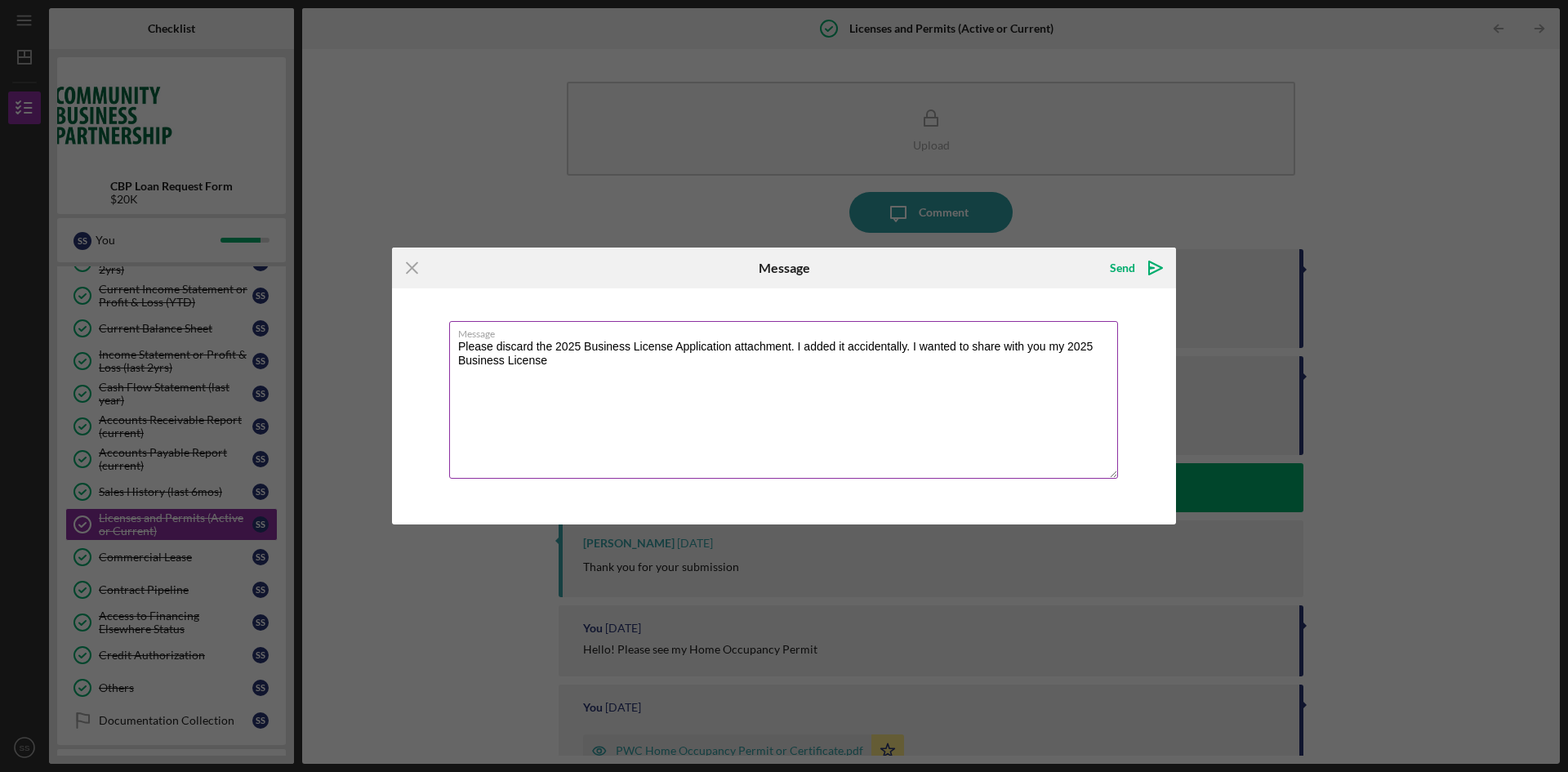
click at [485, 363] on textarea "Please discard the 2025 Business License Application attachment. I added it acc…" at bounding box center [783, 399] width 669 height 157
click at [562, 359] on textarea "Please discard the 2025 Business License Application attachment. I added it acc…" at bounding box center [783, 399] width 669 height 157
type textarea "Please discard the 2025 Business License Application attachment. I added it acc…"
click at [1127, 264] on div "Send" at bounding box center [1122, 267] width 25 height 33
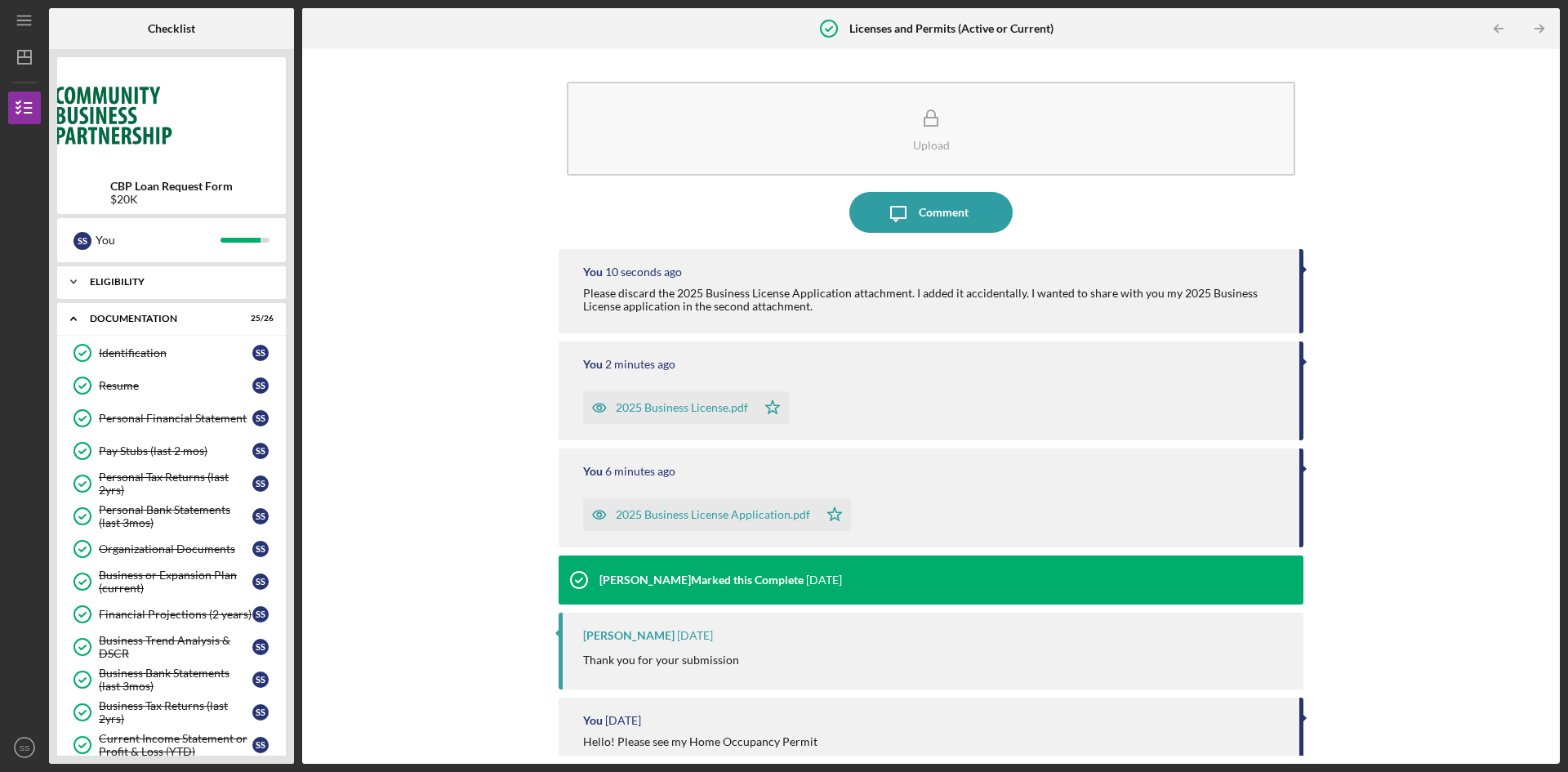
click at [77, 279] on icon "Icon/Expander" at bounding box center [73, 281] width 33 height 33
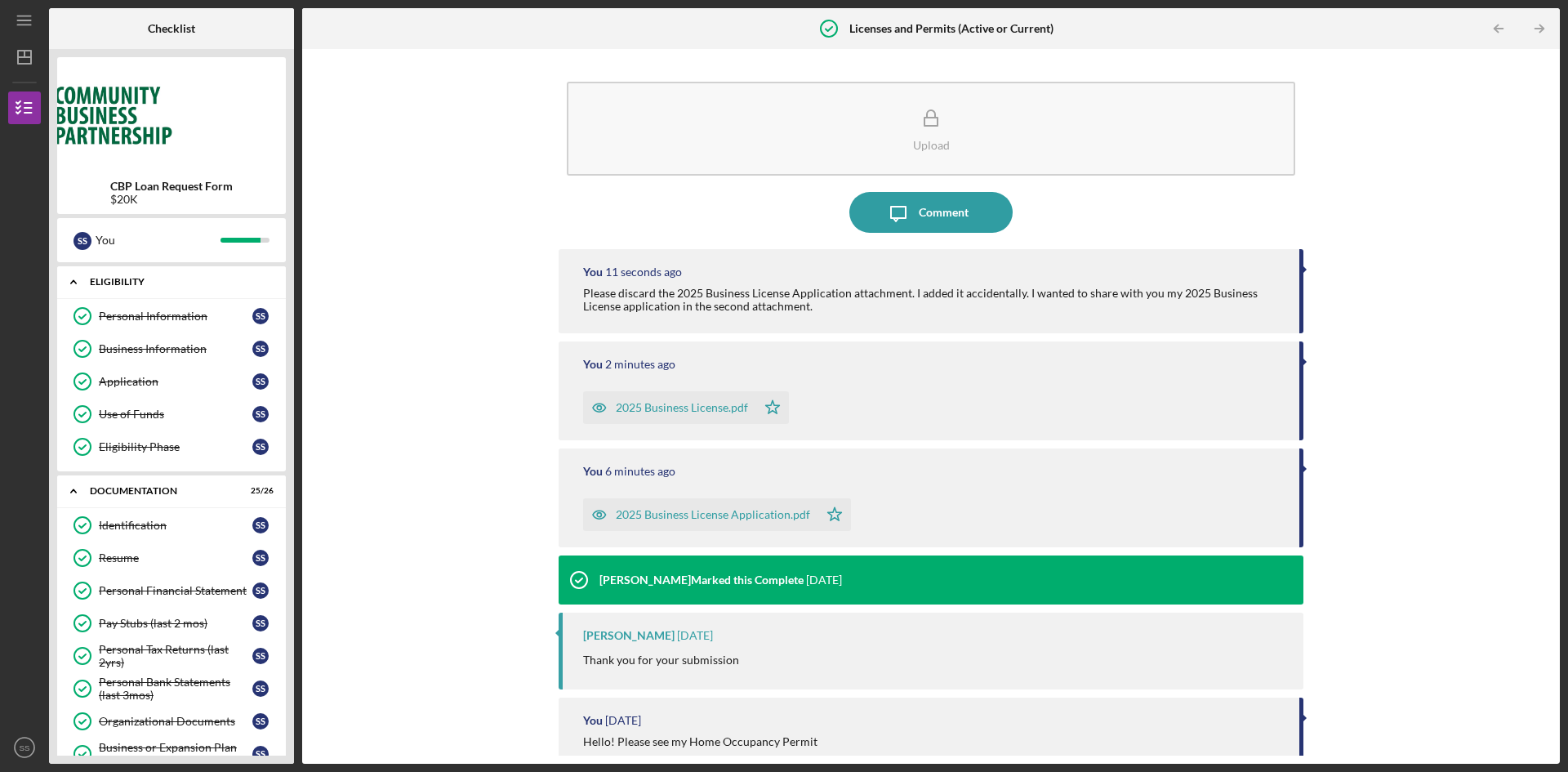
click at [77, 279] on icon "Icon/Expander" at bounding box center [73, 281] width 33 height 33
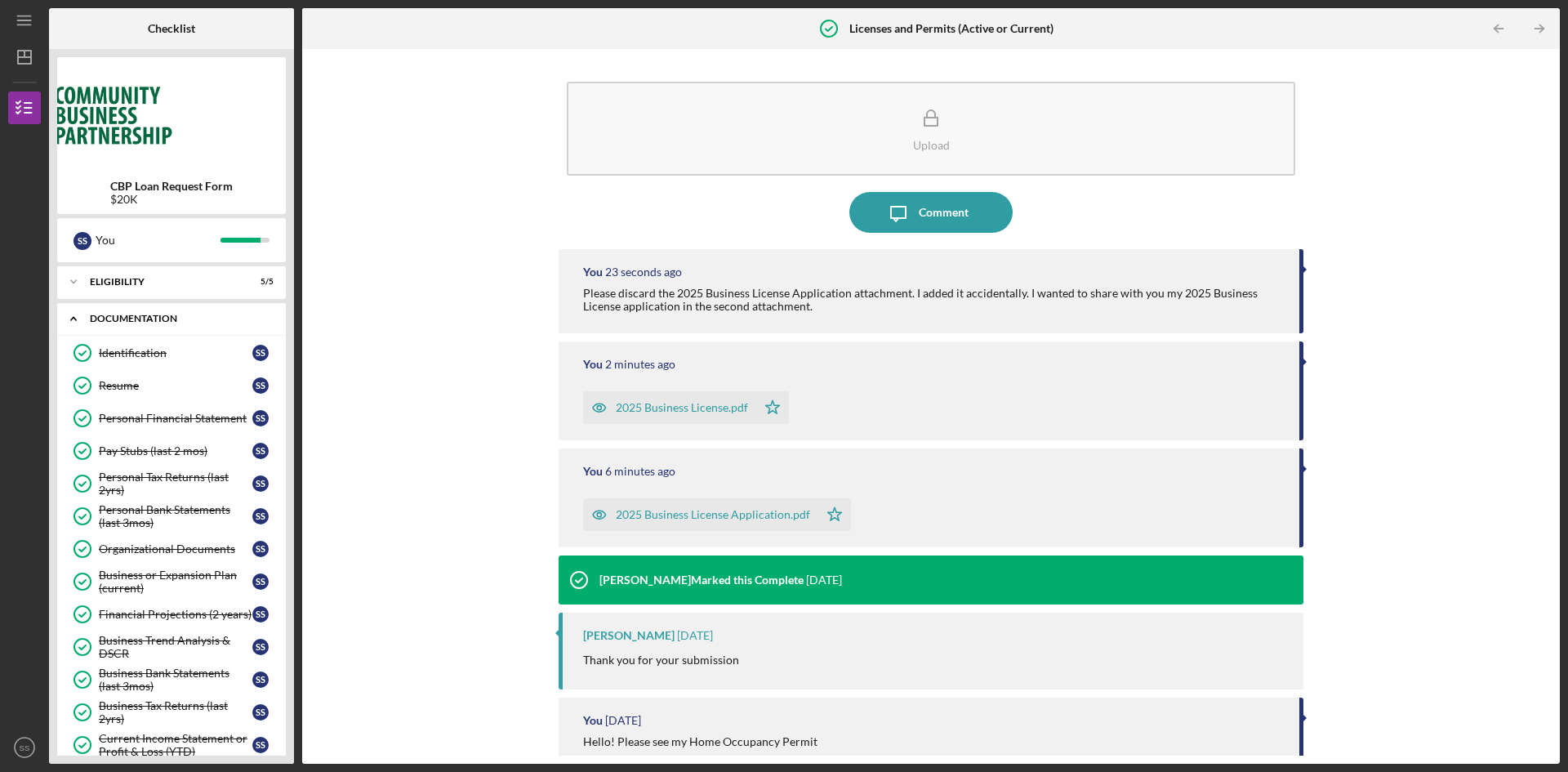
click at [67, 318] on icon "Icon/Expander" at bounding box center [73, 318] width 33 height 33
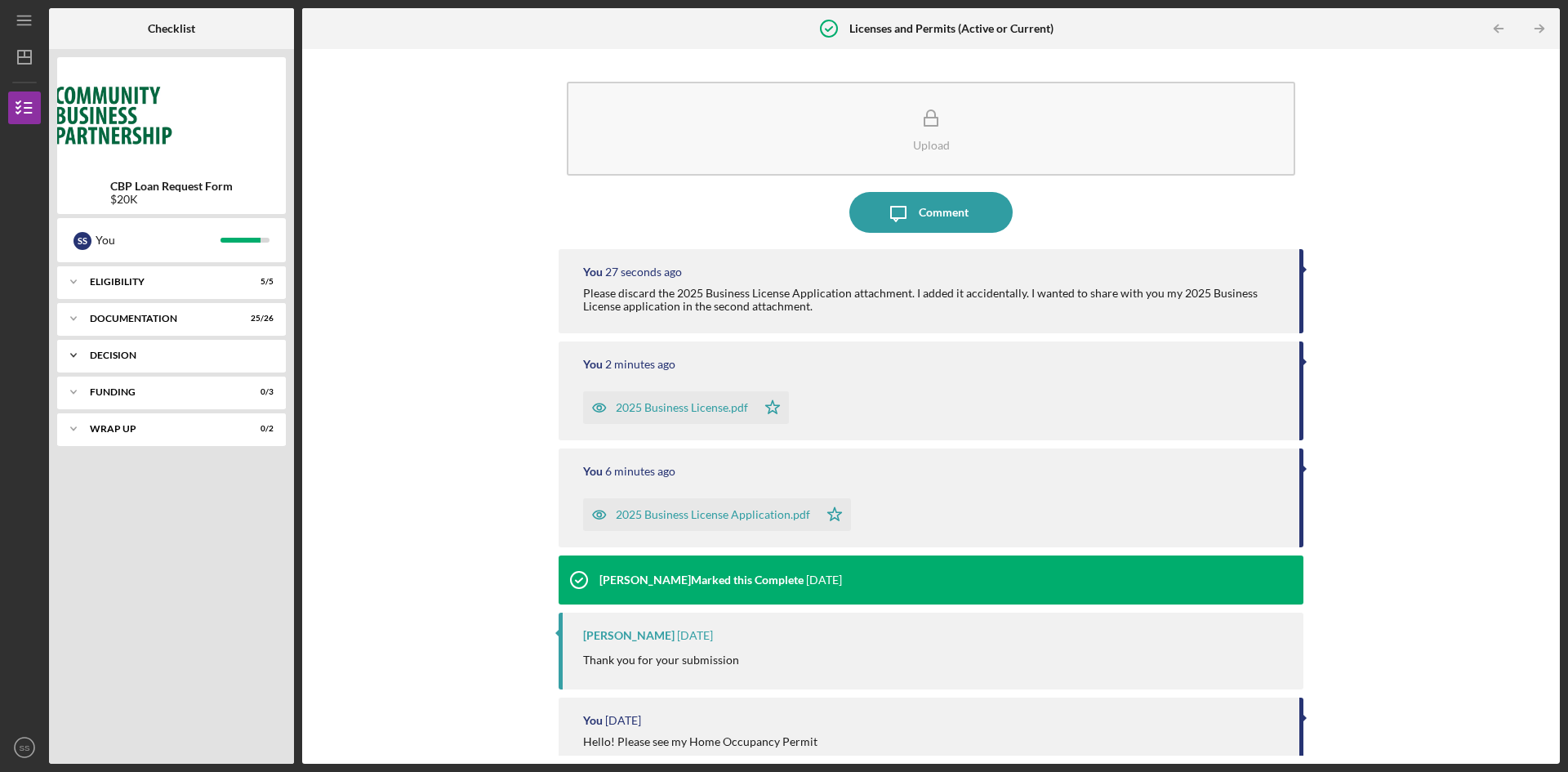
click at [170, 350] on div "Icon/Expander Decision 0 / 1" at bounding box center [171, 354] width 229 height 33
click at [117, 386] on div "Decision" at bounding box center [175, 390] width 153 height 13
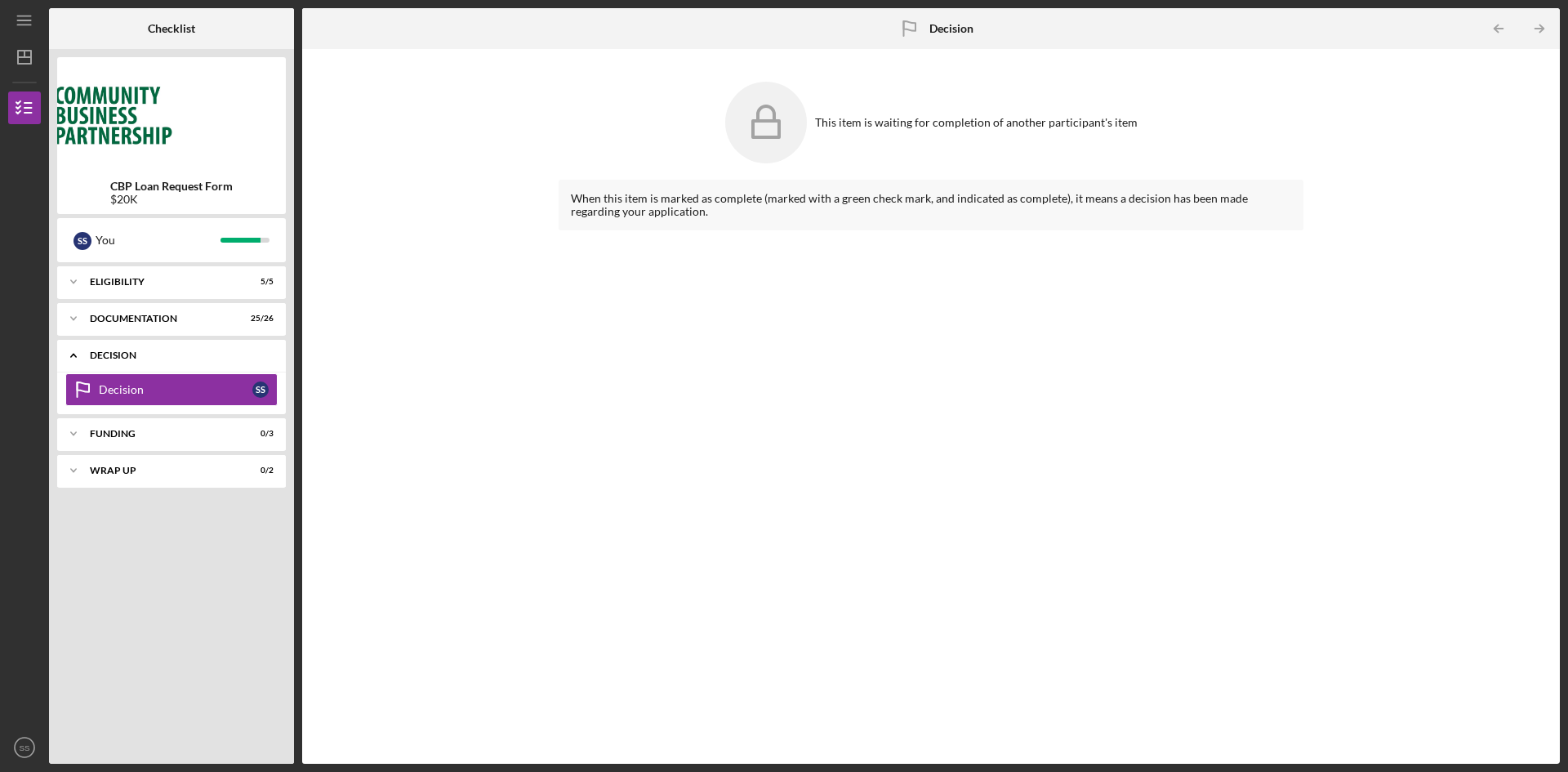
click at [73, 356] on icon "Icon/Expander" at bounding box center [73, 354] width 33 height 33
